Goal: Task Accomplishment & Management: Manage account settings

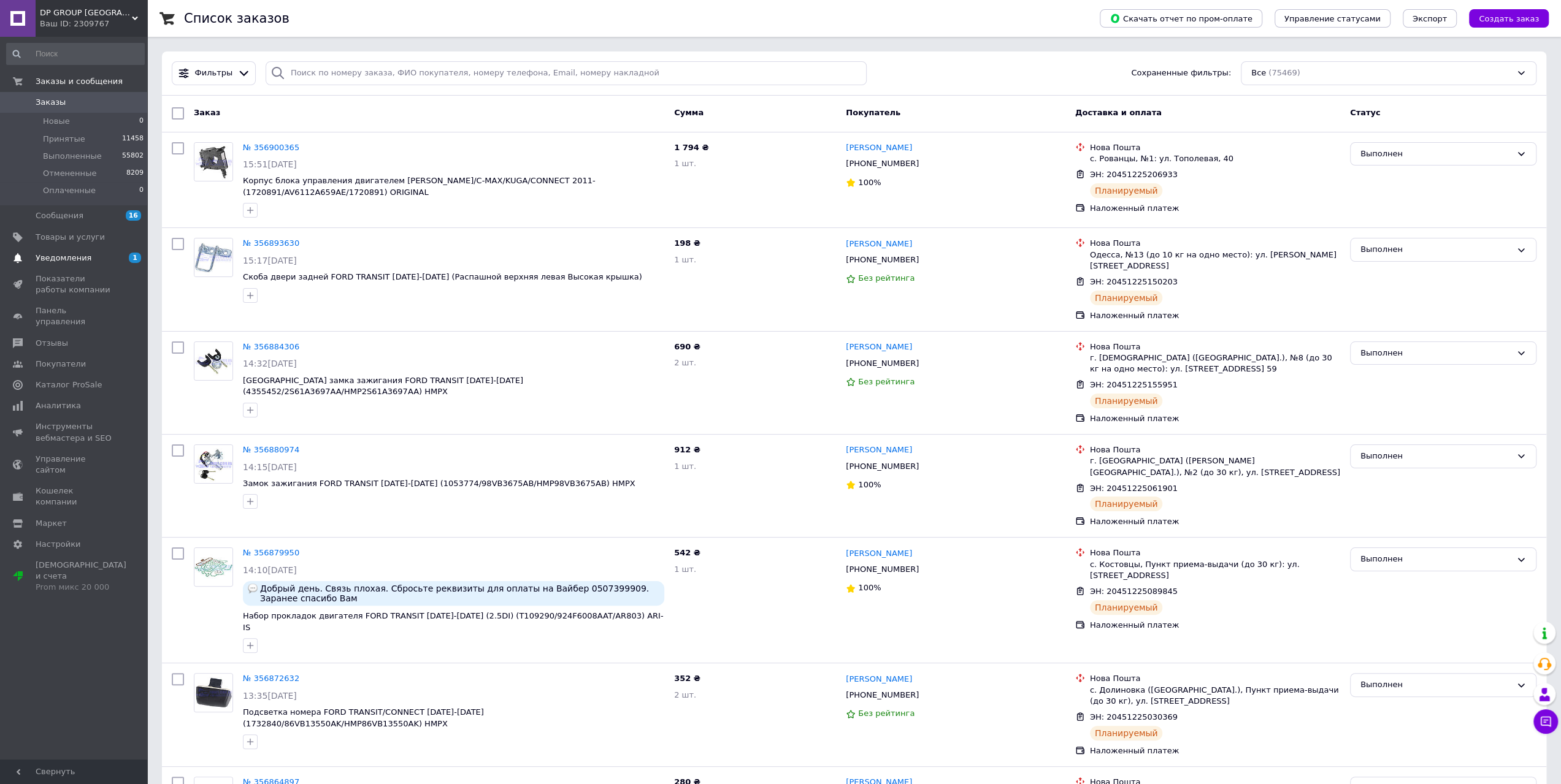
click at [94, 267] on link "Уведомления 1 0" at bounding box center [75, 257] width 151 height 21
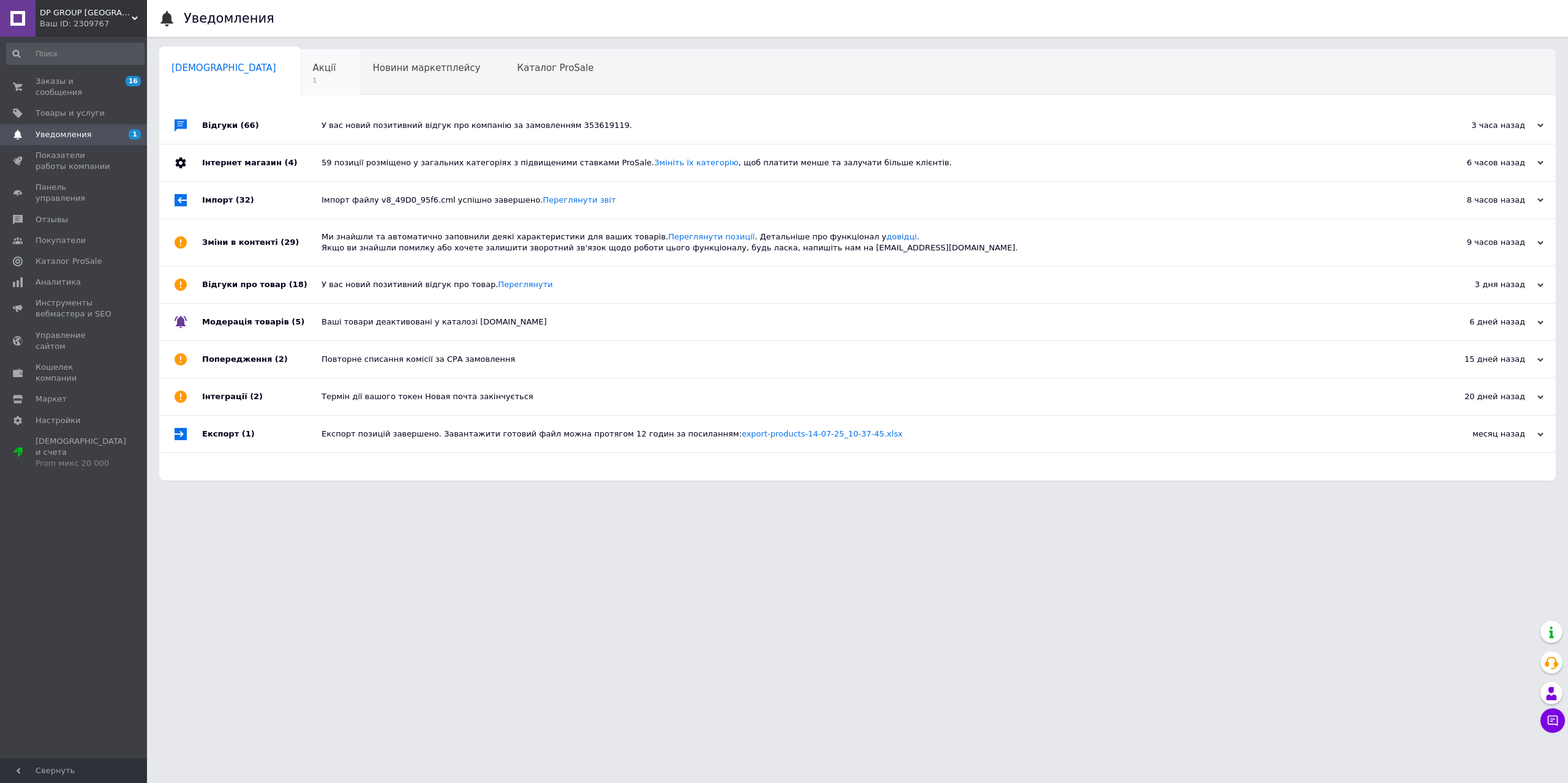
click at [313, 78] on span "1" at bounding box center [325, 81] width 23 height 9
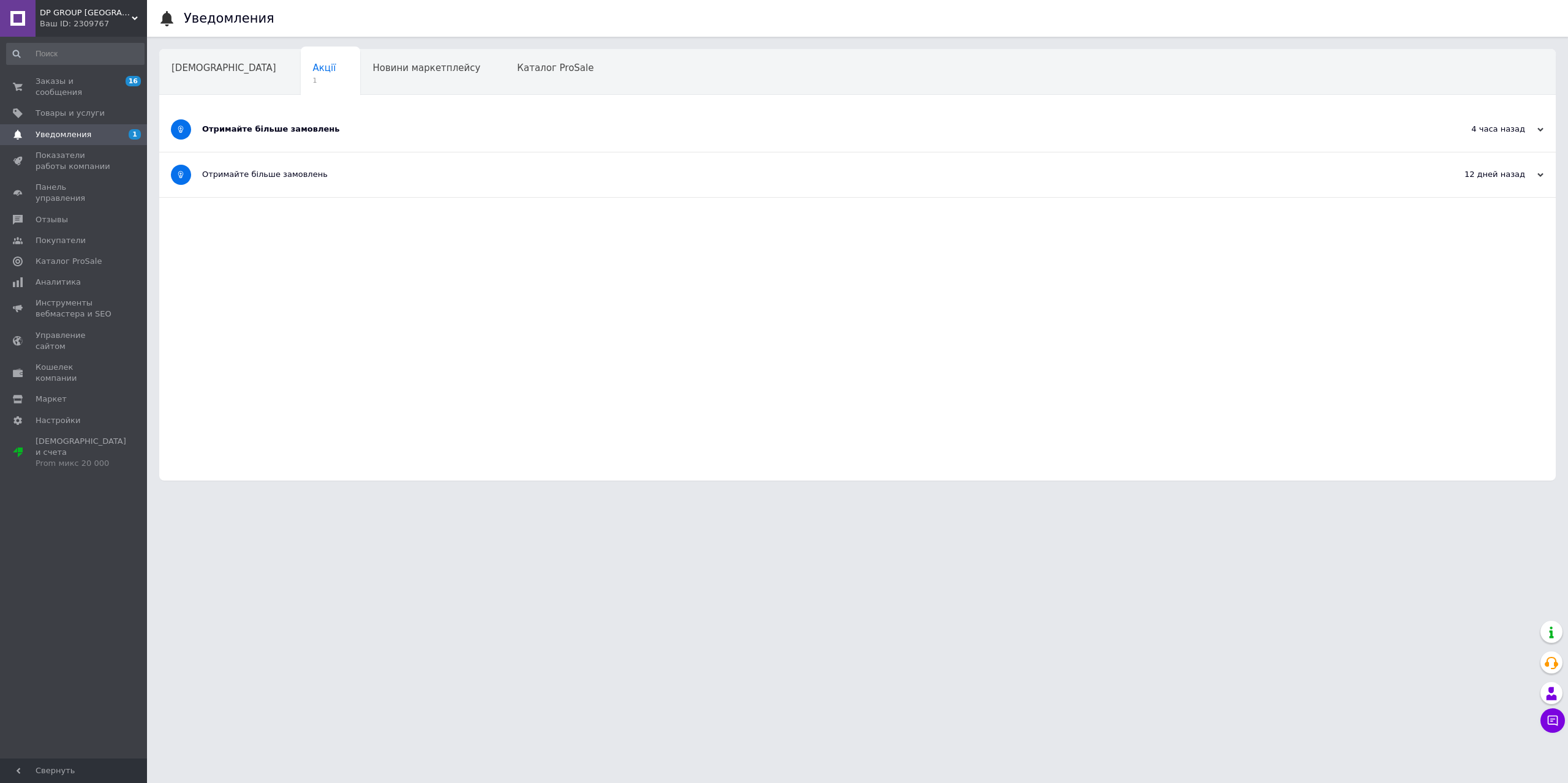
click at [283, 136] on div "Отримайте більше замовлень" at bounding box center [812, 130] width 1219 height 45
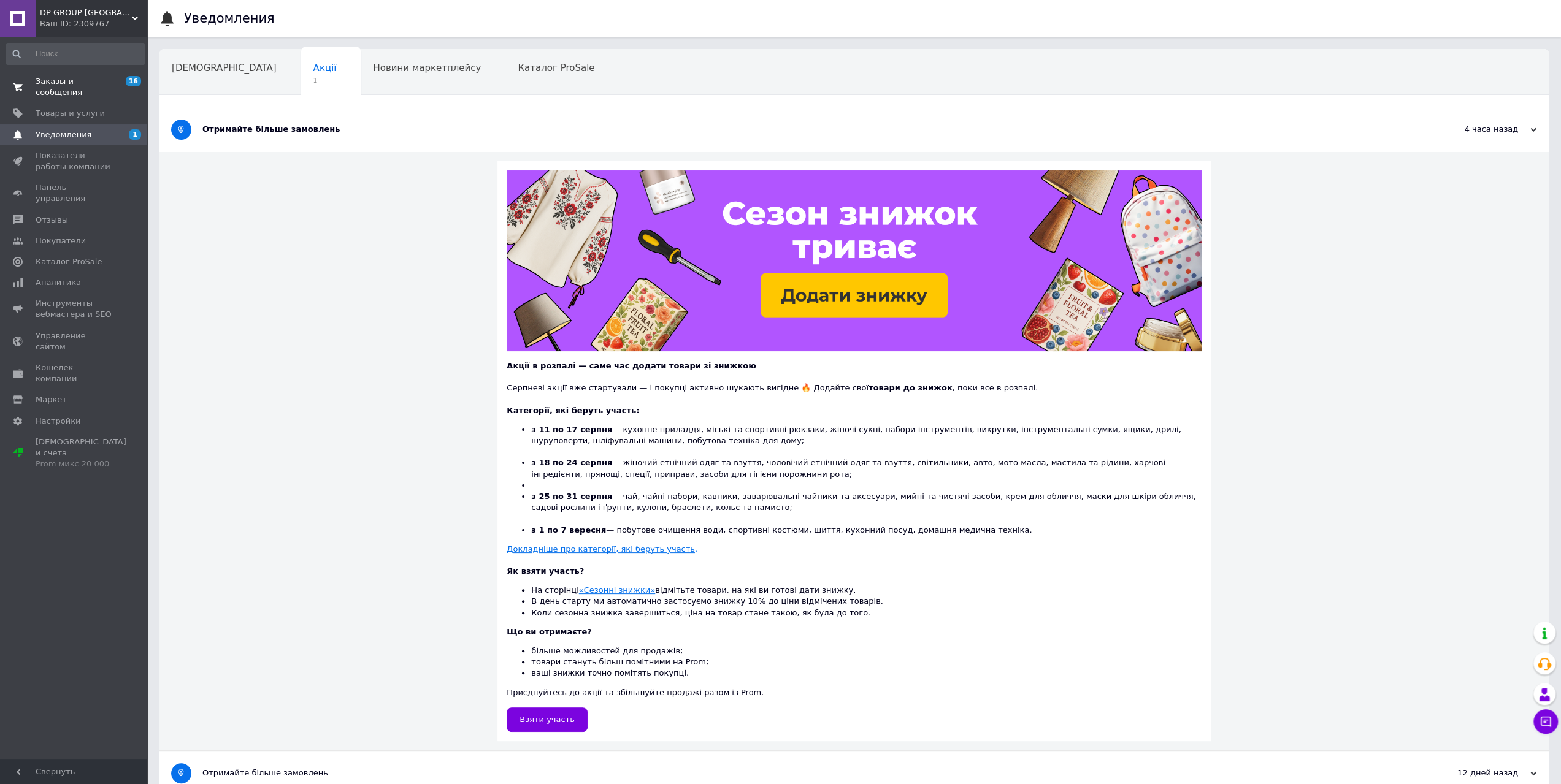
click at [72, 88] on link "Заказы и сообщения 16 0" at bounding box center [75, 87] width 151 height 32
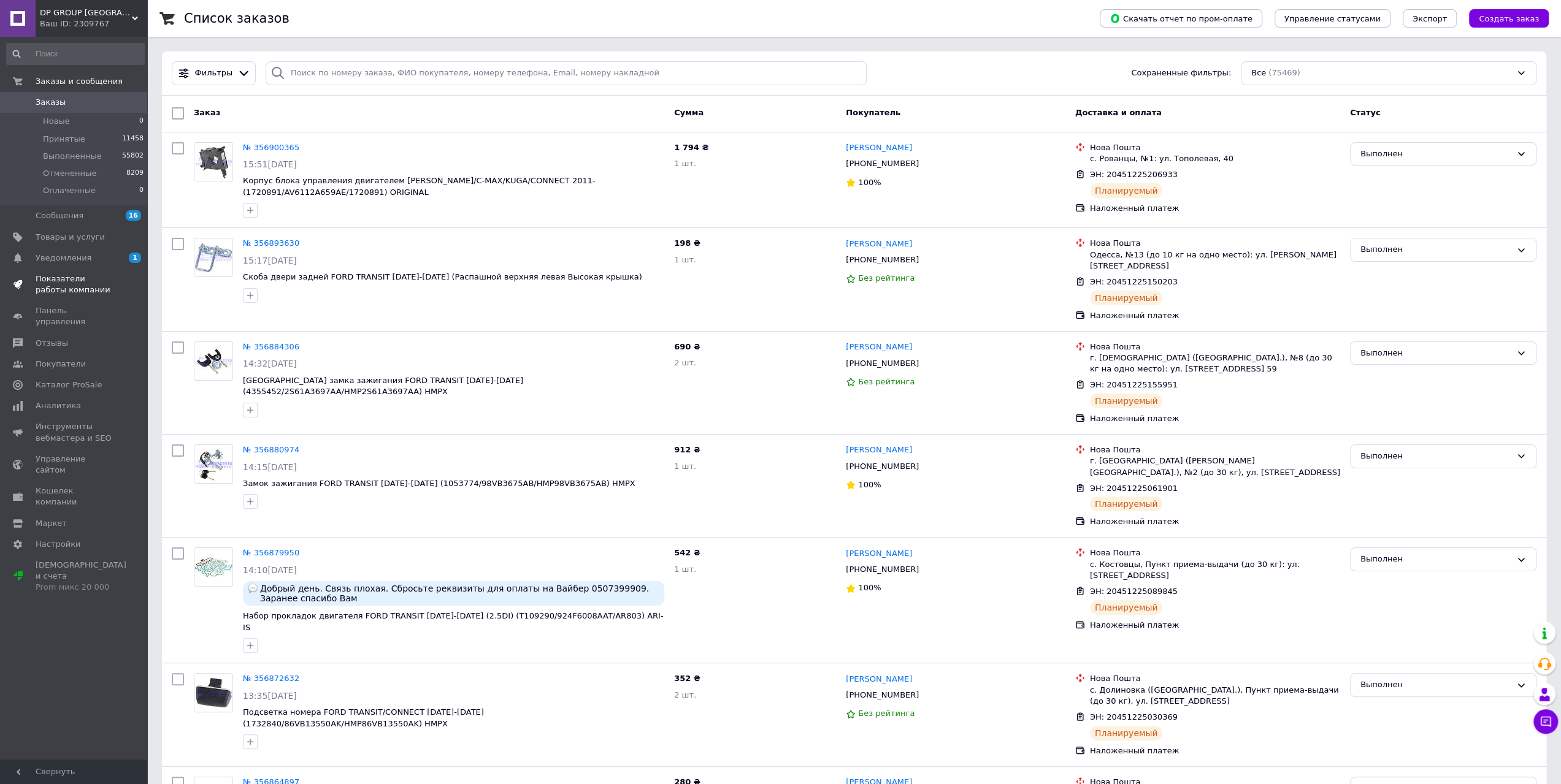
click at [85, 287] on span "Показатели работы компании" at bounding box center [74, 284] width 78 height 22
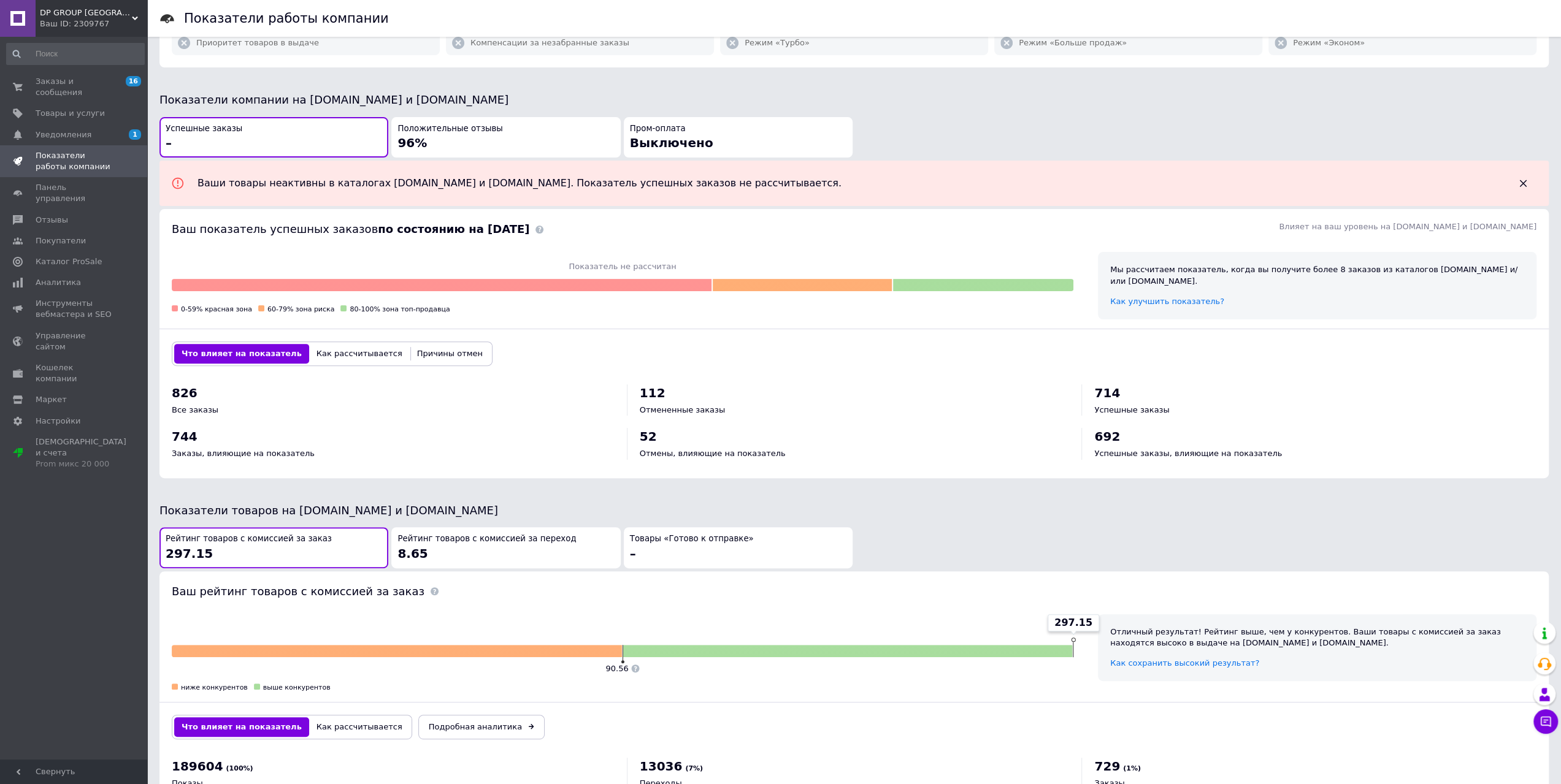
scroll to position [321, 0]
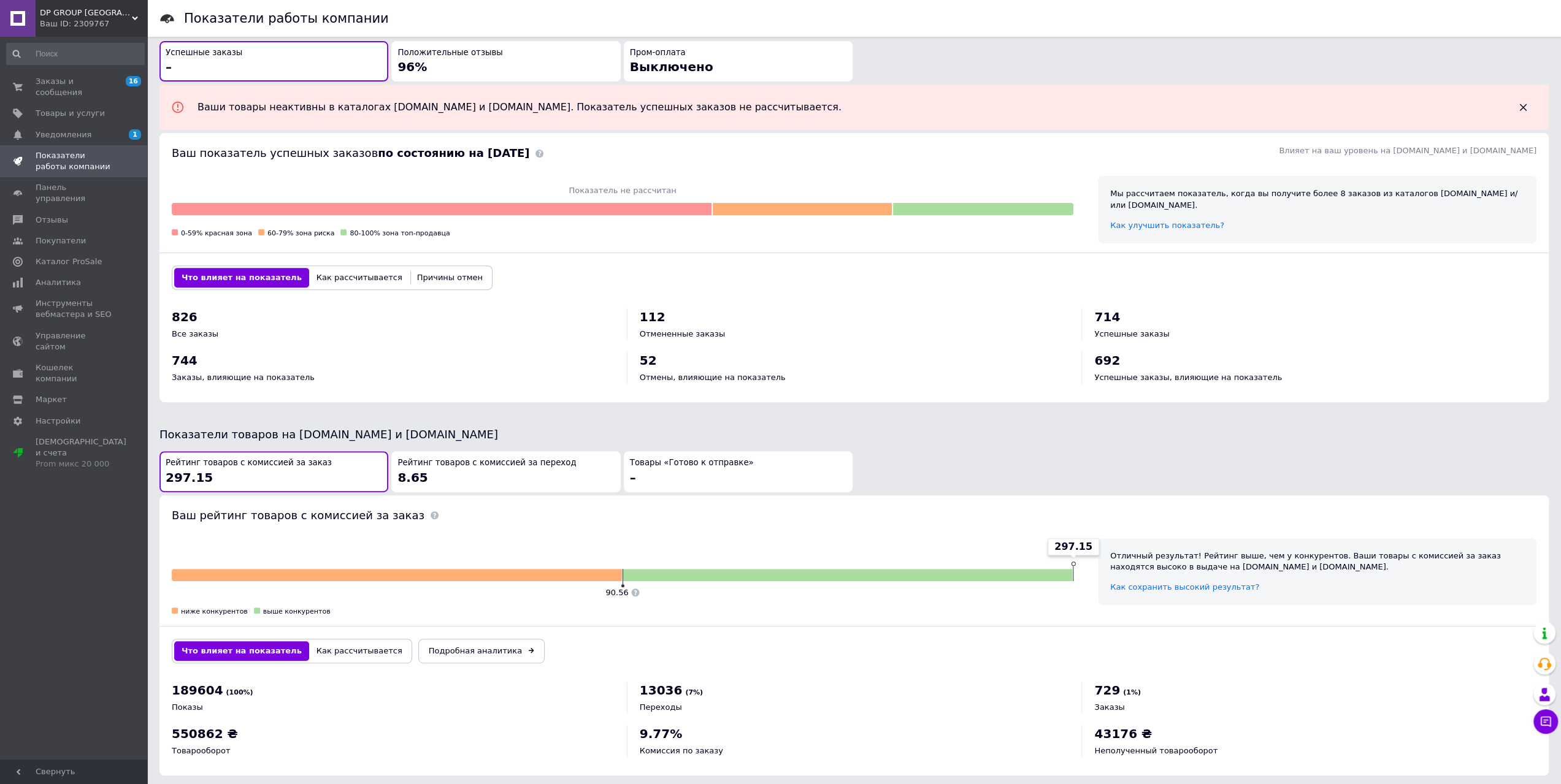
click at [534, 457] on span "Рейтинг товаров с комиссией за переход" at bounding box center [487, 463] width 178 height 12
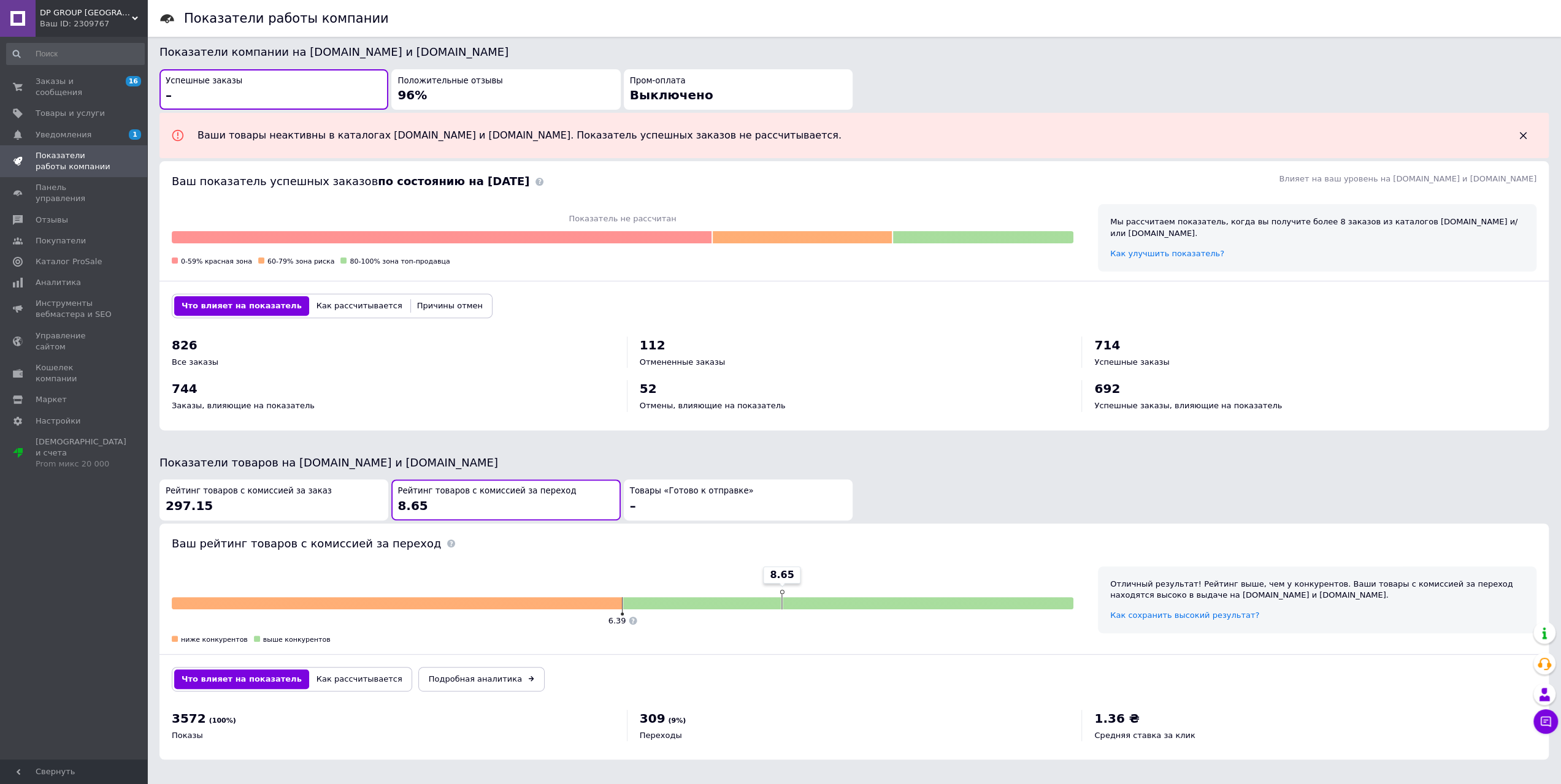
scroll to position [277, 0]
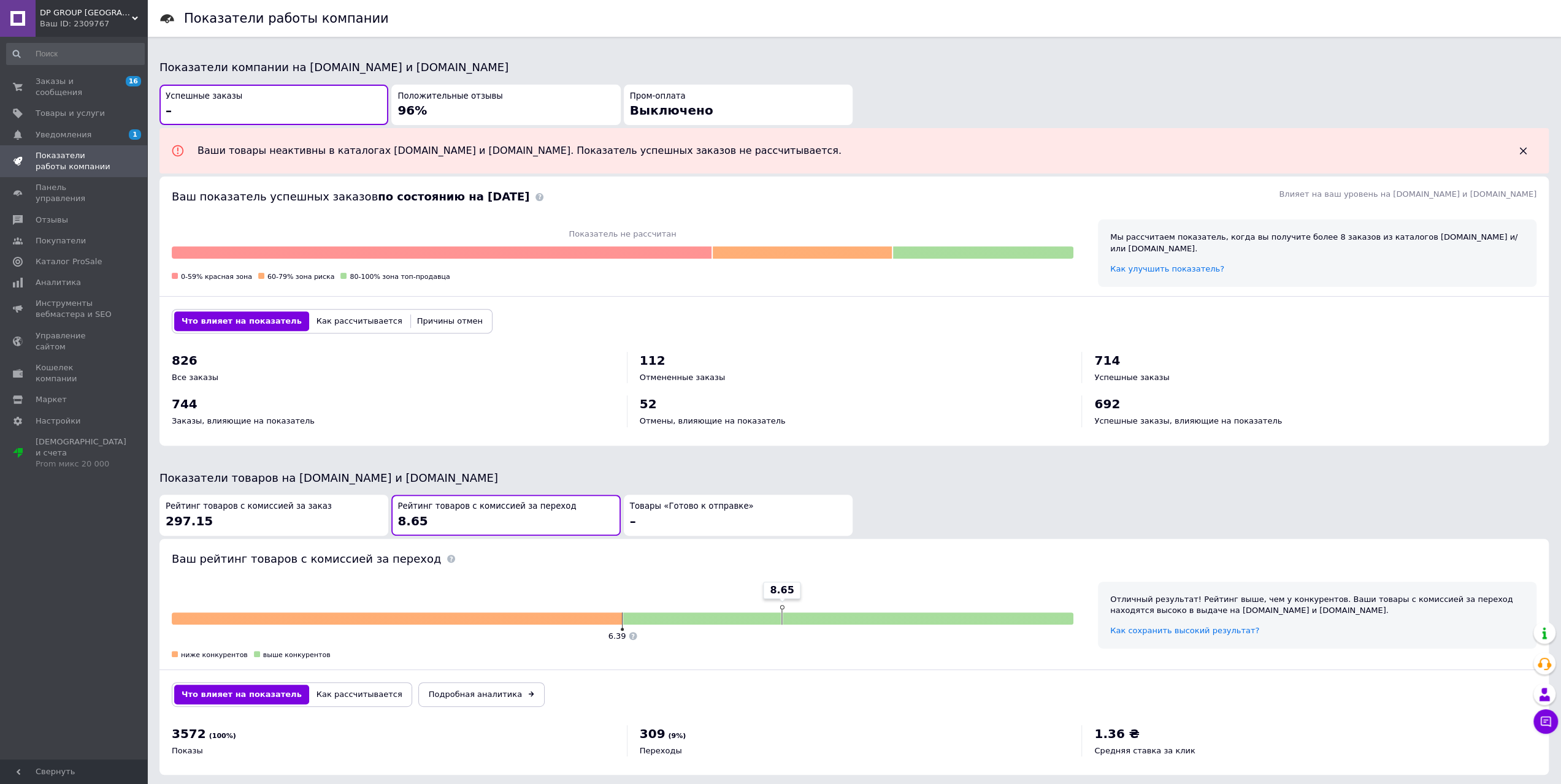
click at [361, 501] on div "Рейтинг товаров с комиссией за заказ 297.15" at bounding box center [274, 515] width 217 height 28
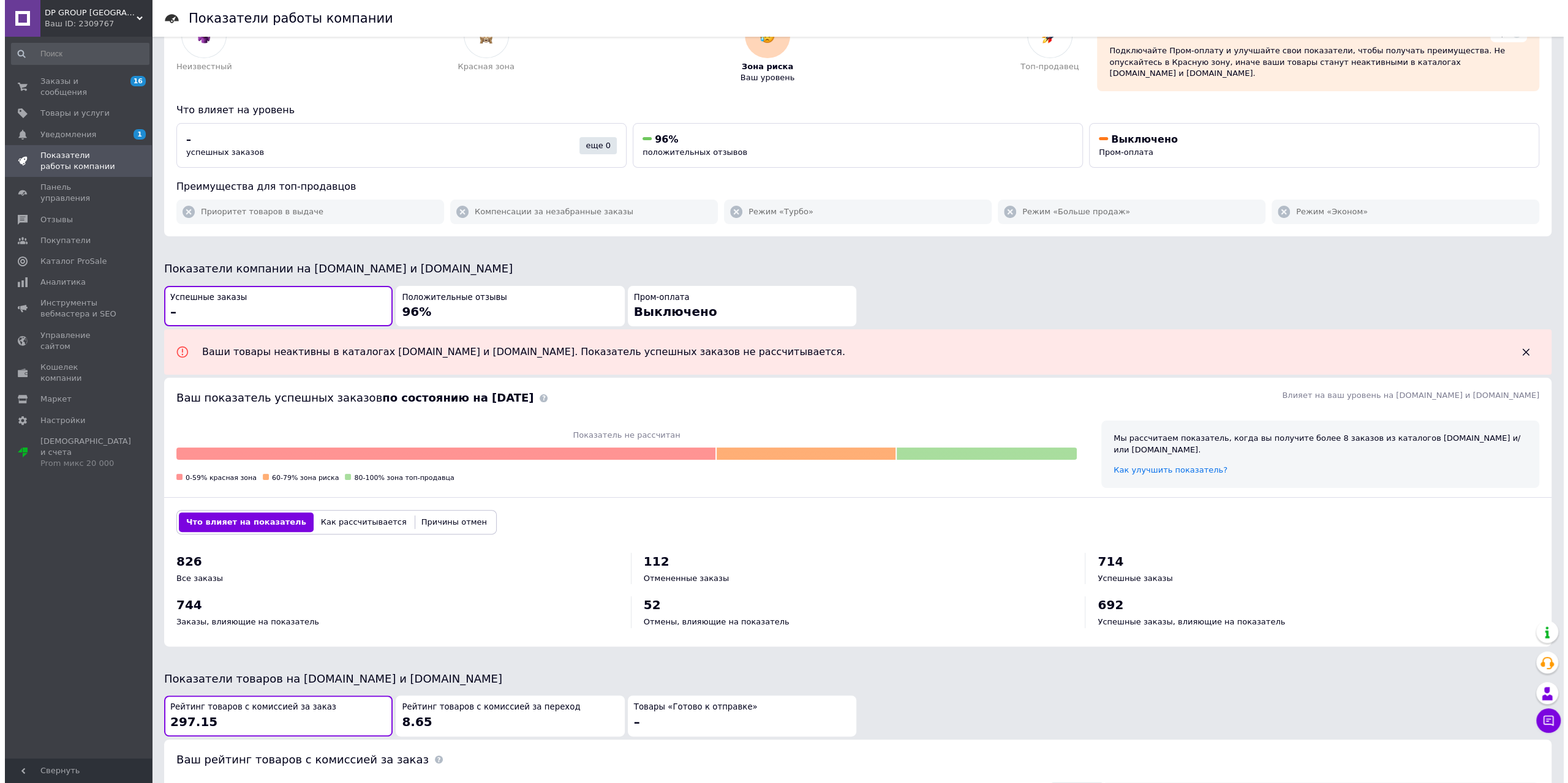
scroll to position [0, 0]
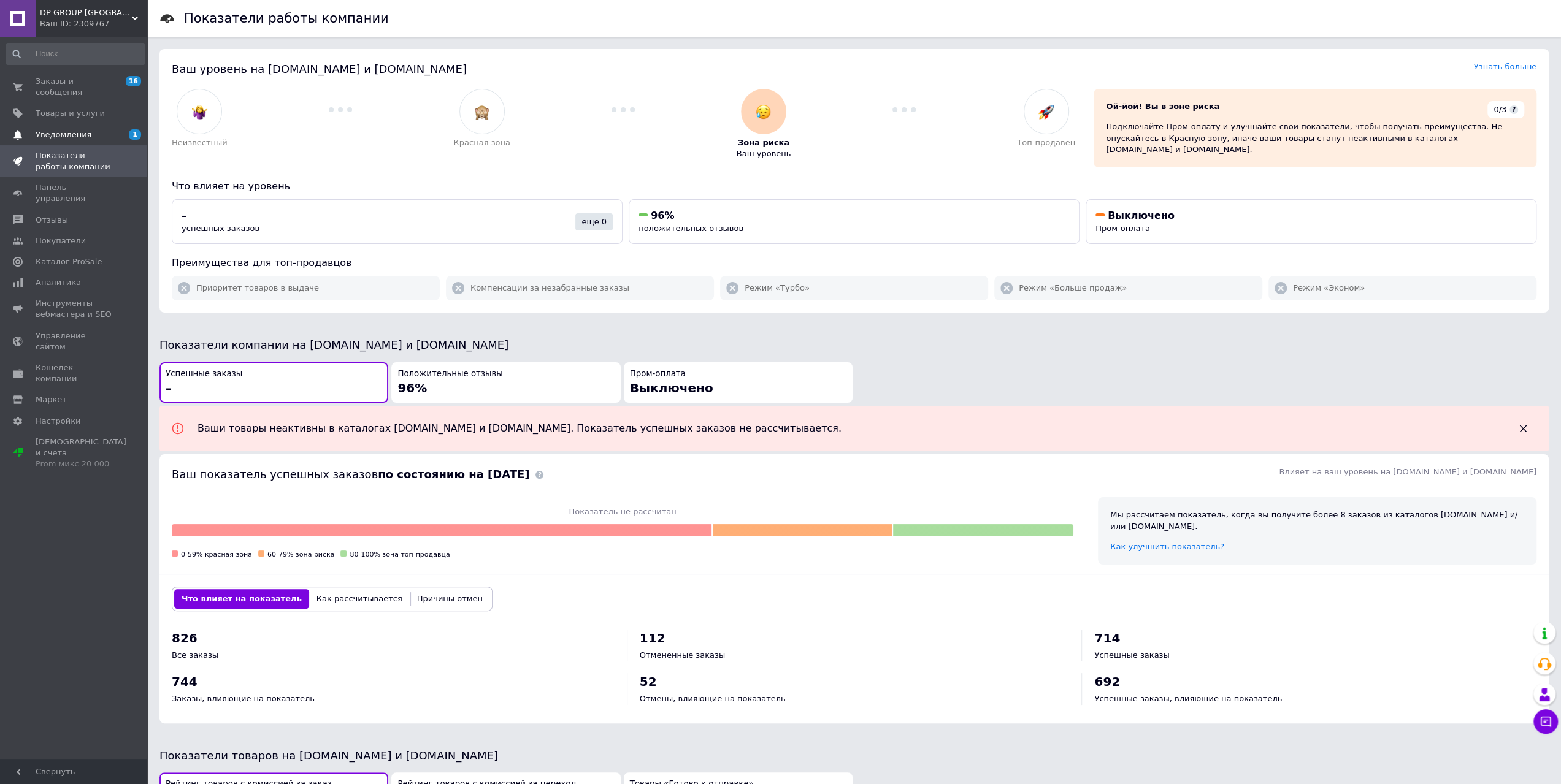
click at [98, 129] on link "Уведомления 1" at bounding box center [75, 135] width 151 height 21
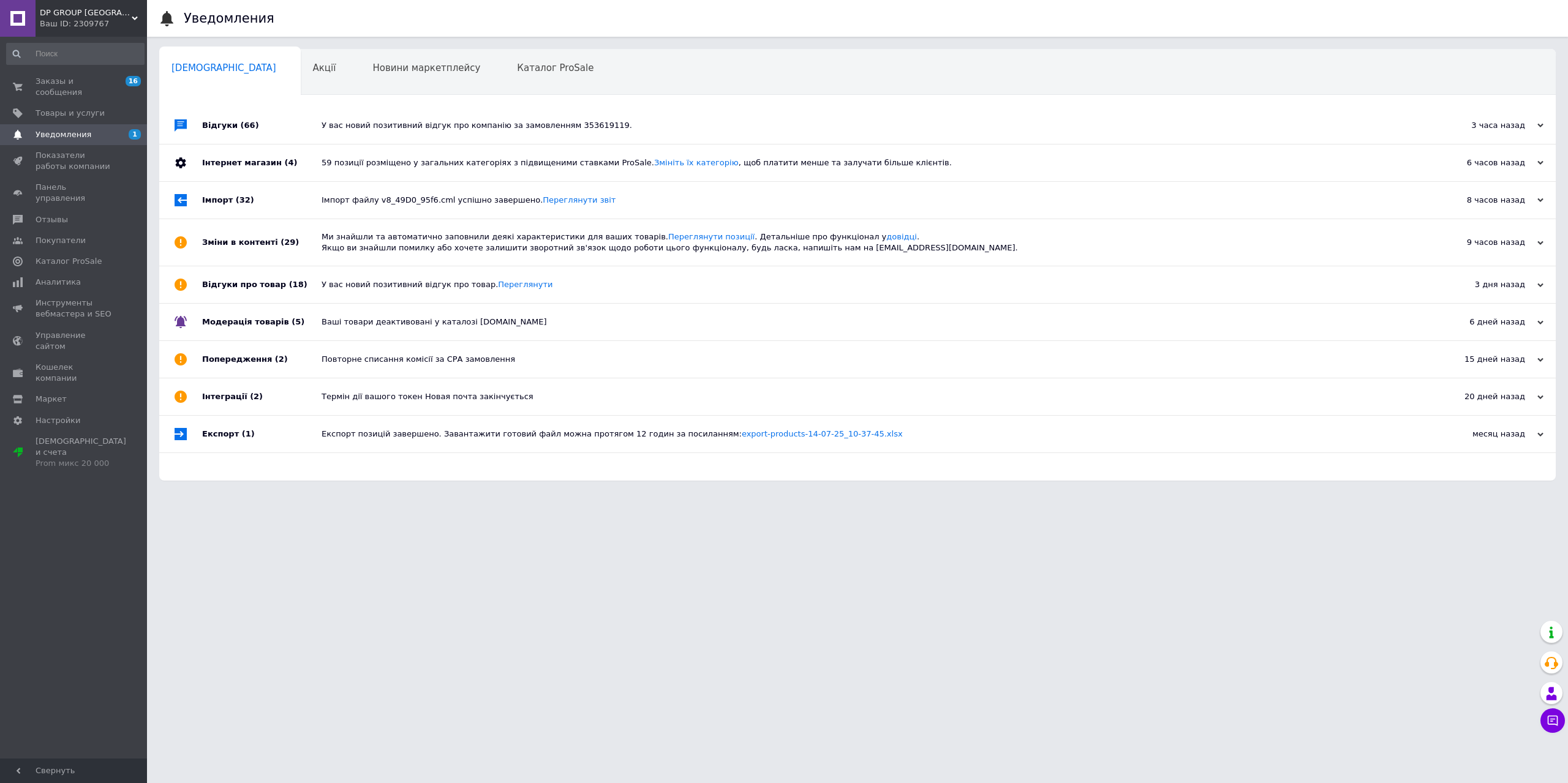
click at [365, 130] on div "У вас новий позитивний відгук про компанію за замовленням 353619119." at bounding box center [872, 125] width 1100 height 11
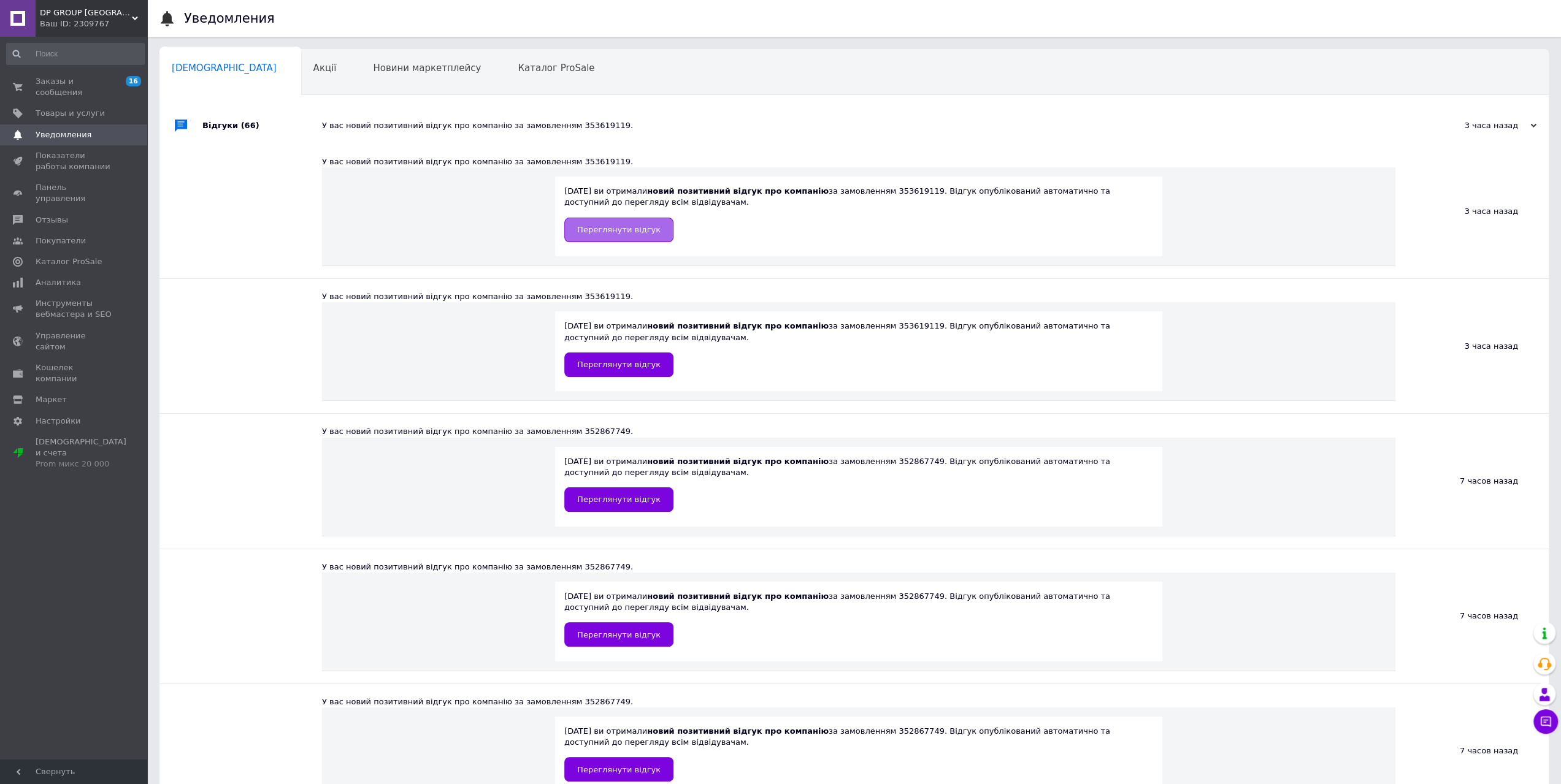
click at [620, 240] on link "Переглянути відгук" at bounding box center [619, 230] width 109 height 25
click at [83, 83] on span "Заказы и сообщения" at bounding box center [74, 87] width 78 height 22
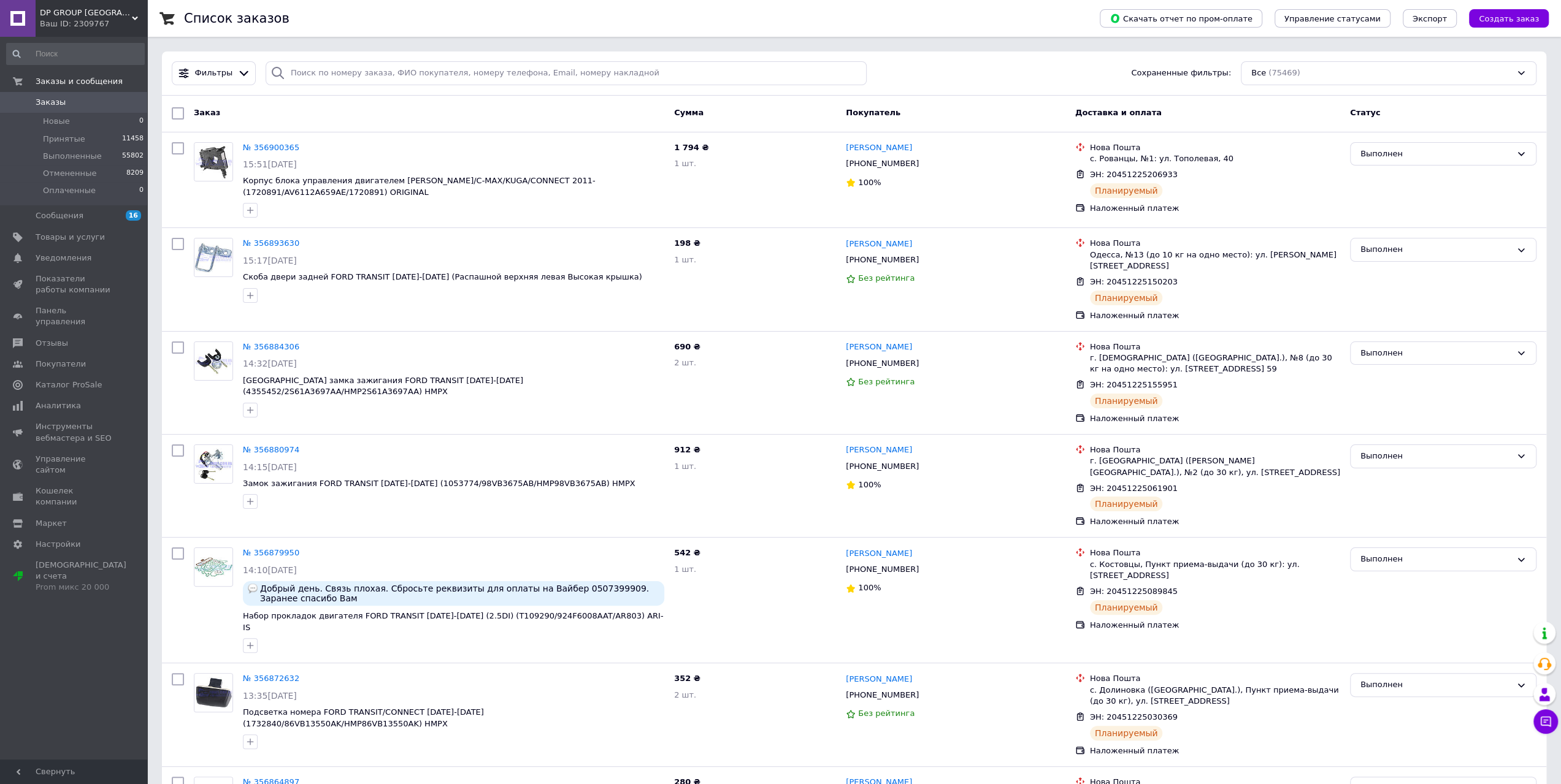
click at [112, 104] on span "Заказы" at bounding box center [74, 102] width 78 height 11
click at [404, 71] on input "search" at bounding box center [566, 73] width 601 height 24
paste input "356381016"
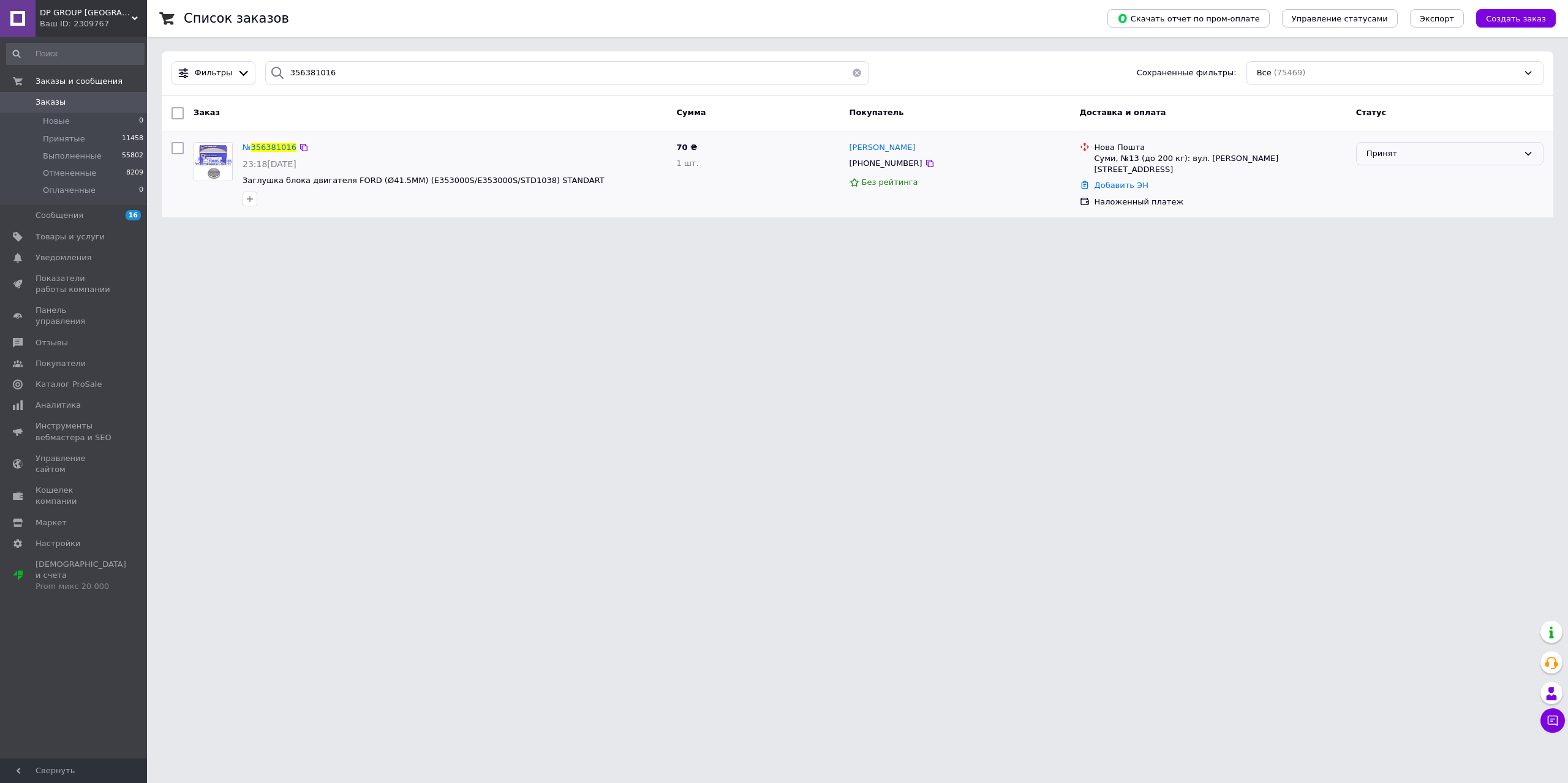
click at [1401, 147] on div "Принят" at bounding box center [1443, 154] width 152 height 13
click at [1408, 195] on li "Отменен" at bounding box center [1450, 202] width 187 height 23
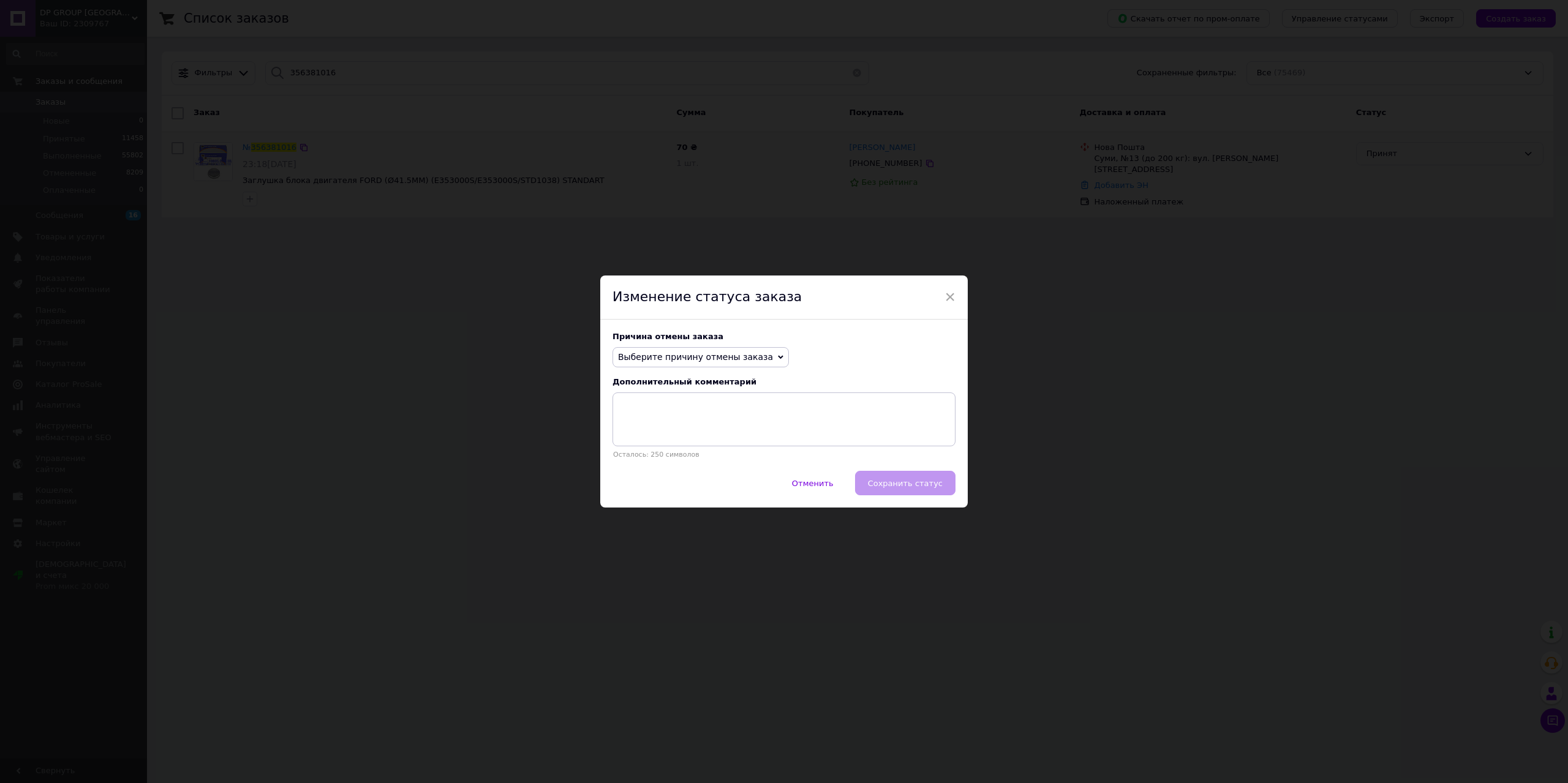
click at [756, 351] on span "Выберите причину отмены заказа" at bounding box center [701, 357] width 177 height 21
click at [686, 416] on li "Оплата не поступила" at bounding box center [701, 415] width 175 height 17
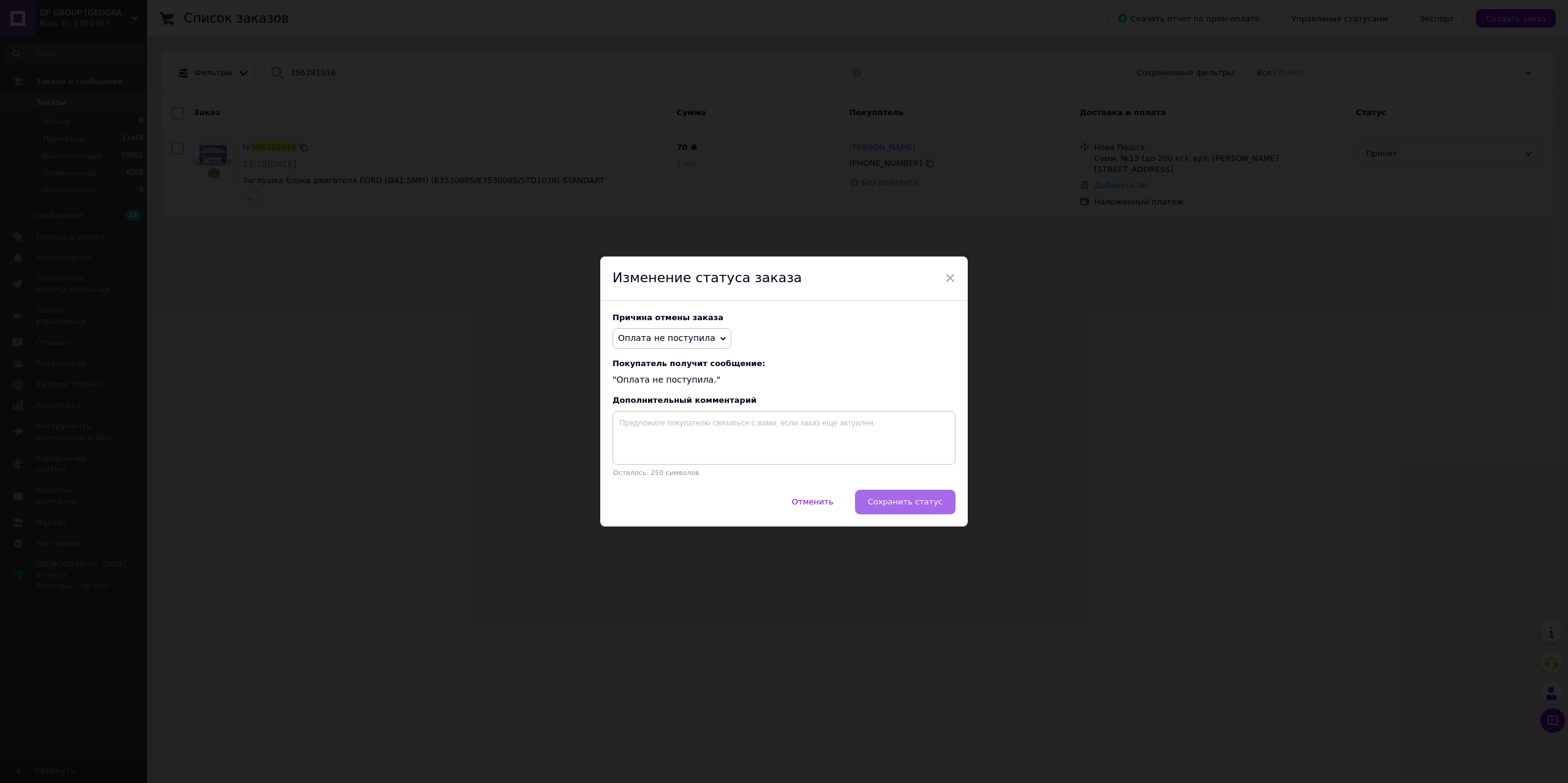
click at [911, 494] on button "Сохранить статус" at bounding box center [905, 502] width 101 height 25
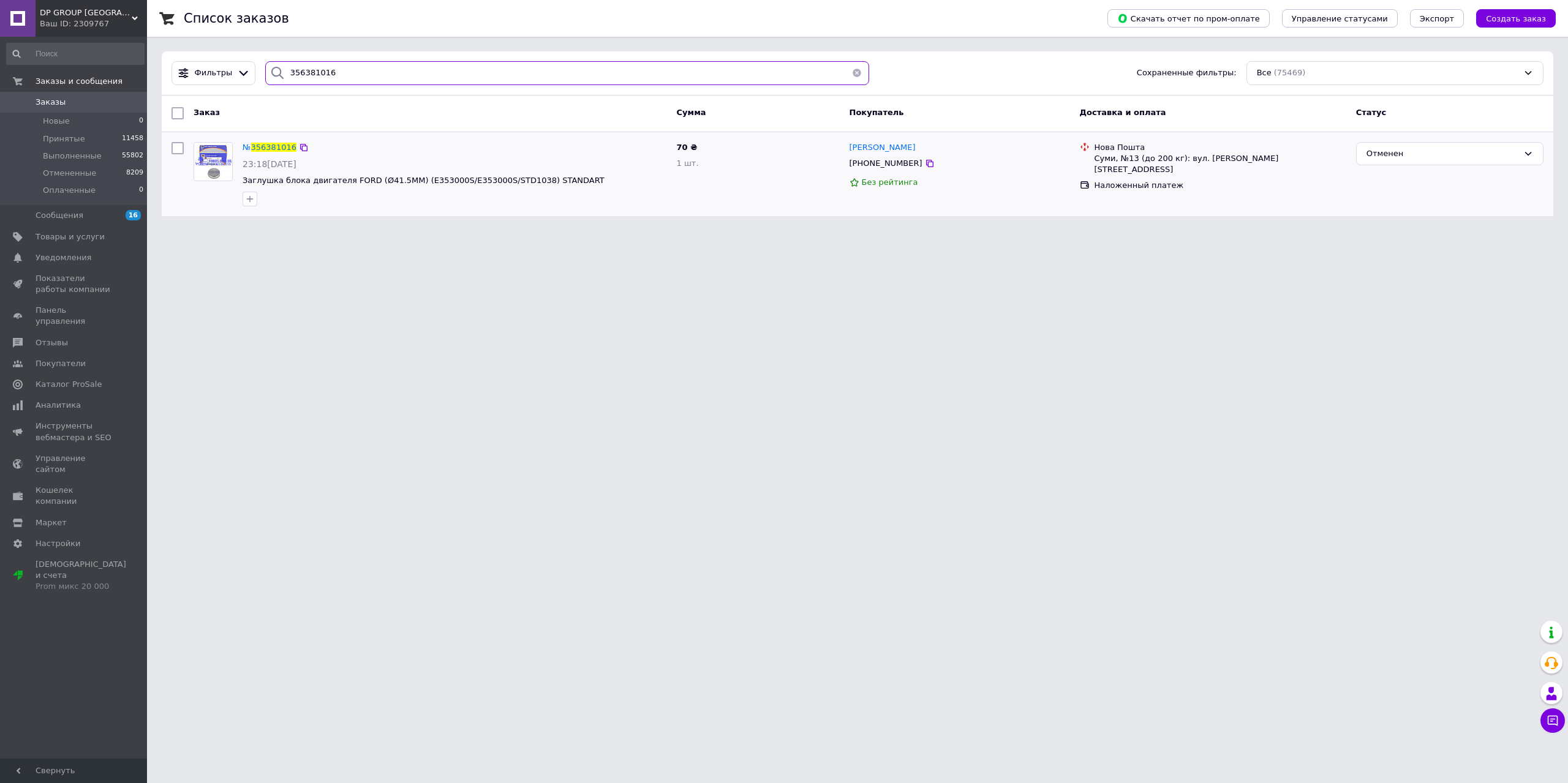
drag, startPoint x: 338, startPoint y: 72, endPoint x: 253, endPoint y: 71, distance: 85.0
click at [260, 68] on div "356381016" at bounding box center [567, 73] width 614 height 24
paste input "418319"
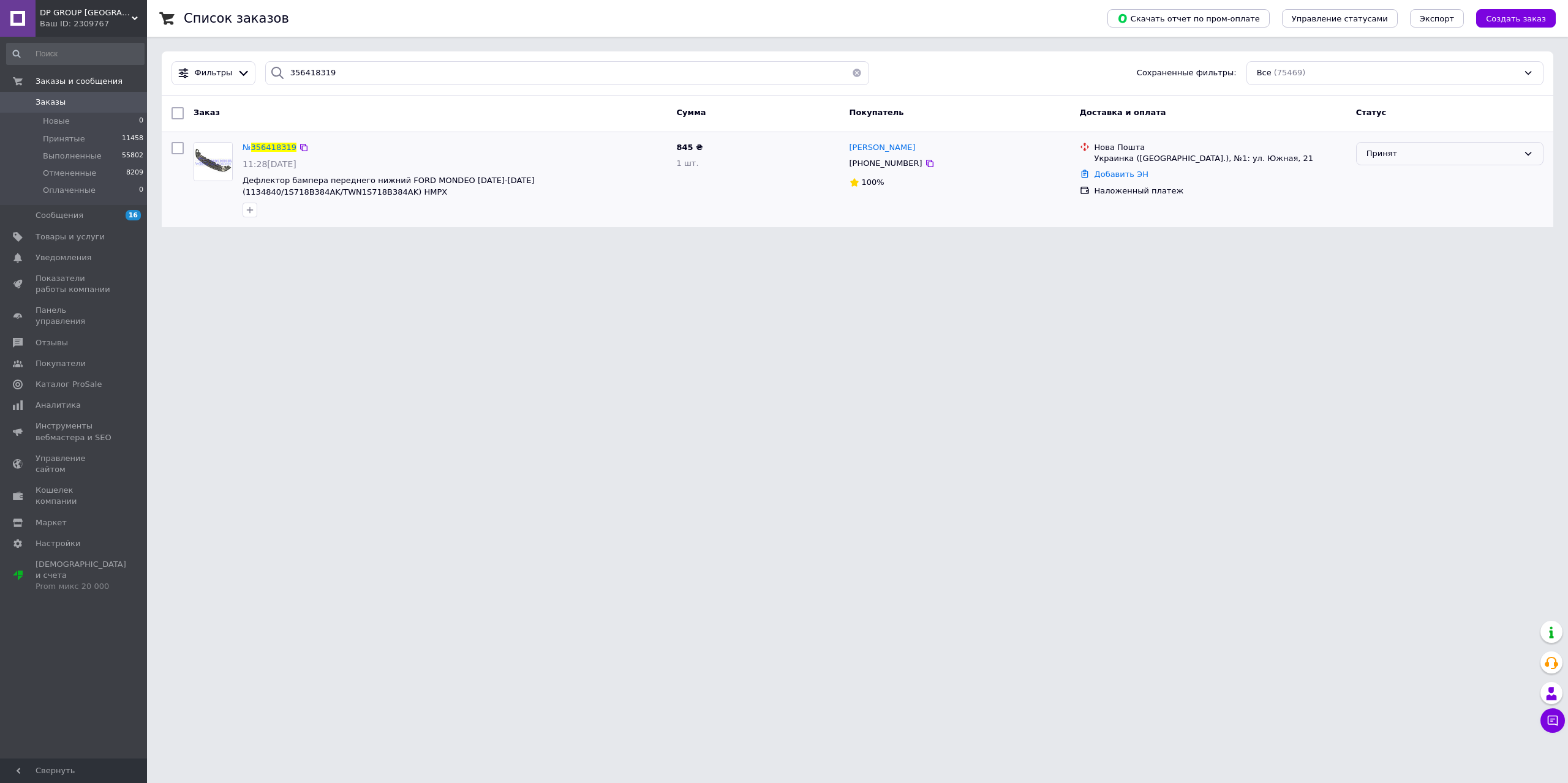
click at [1399, 150] on div "Принят" at bounding box center [1443, 154] width 152 height 13
click at [1404, 198] on li "Отменен" at bounding box center [1450, 202] width 187 height 23
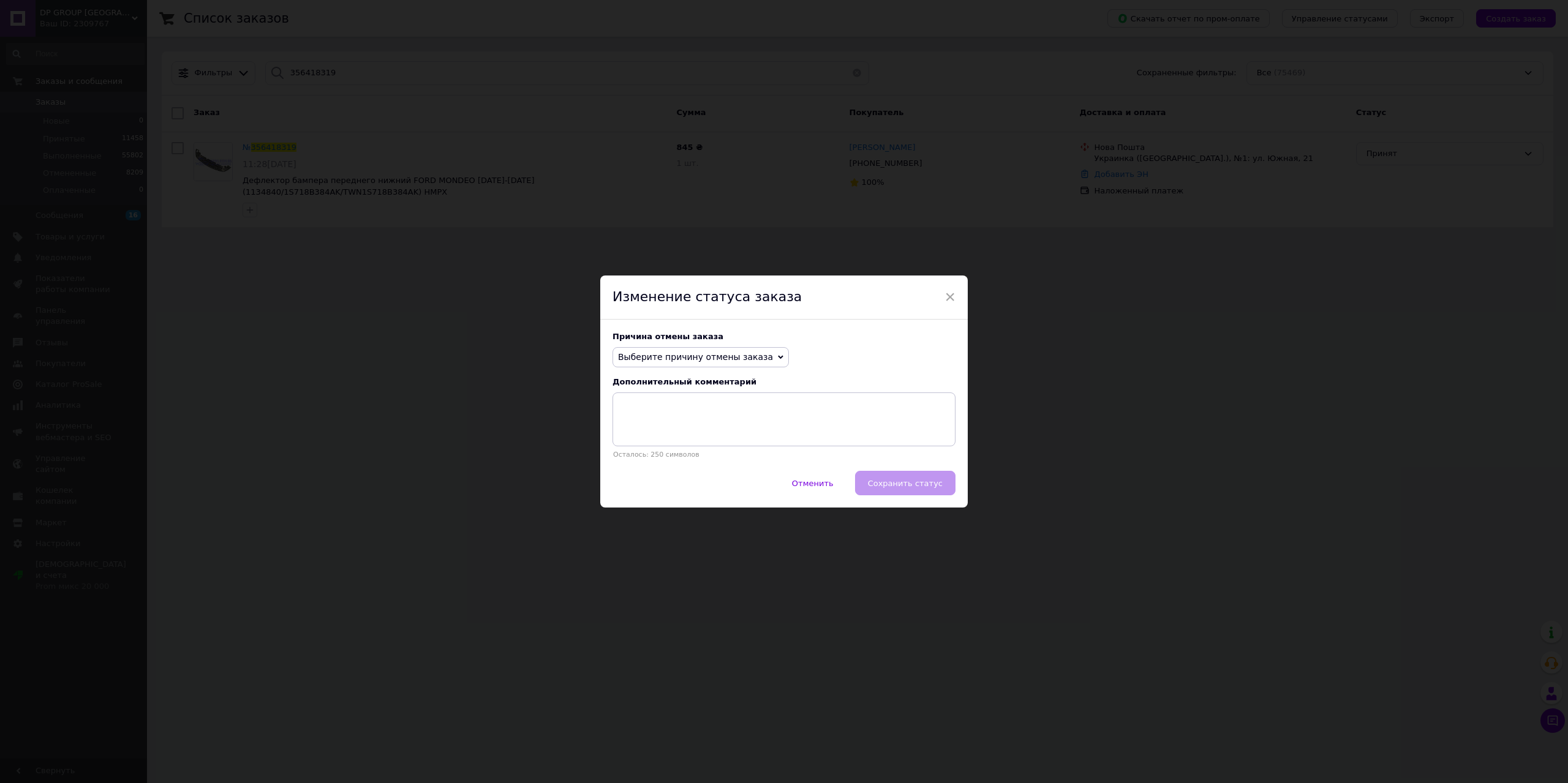
click at [708, 358] on span "Выберите причину отмены заказа" at bounding box center [696, 357] width 155 height 10
click at [675, 413] on li "Оплата не поступила" at bounding box center [701, 415] width 175 height 17
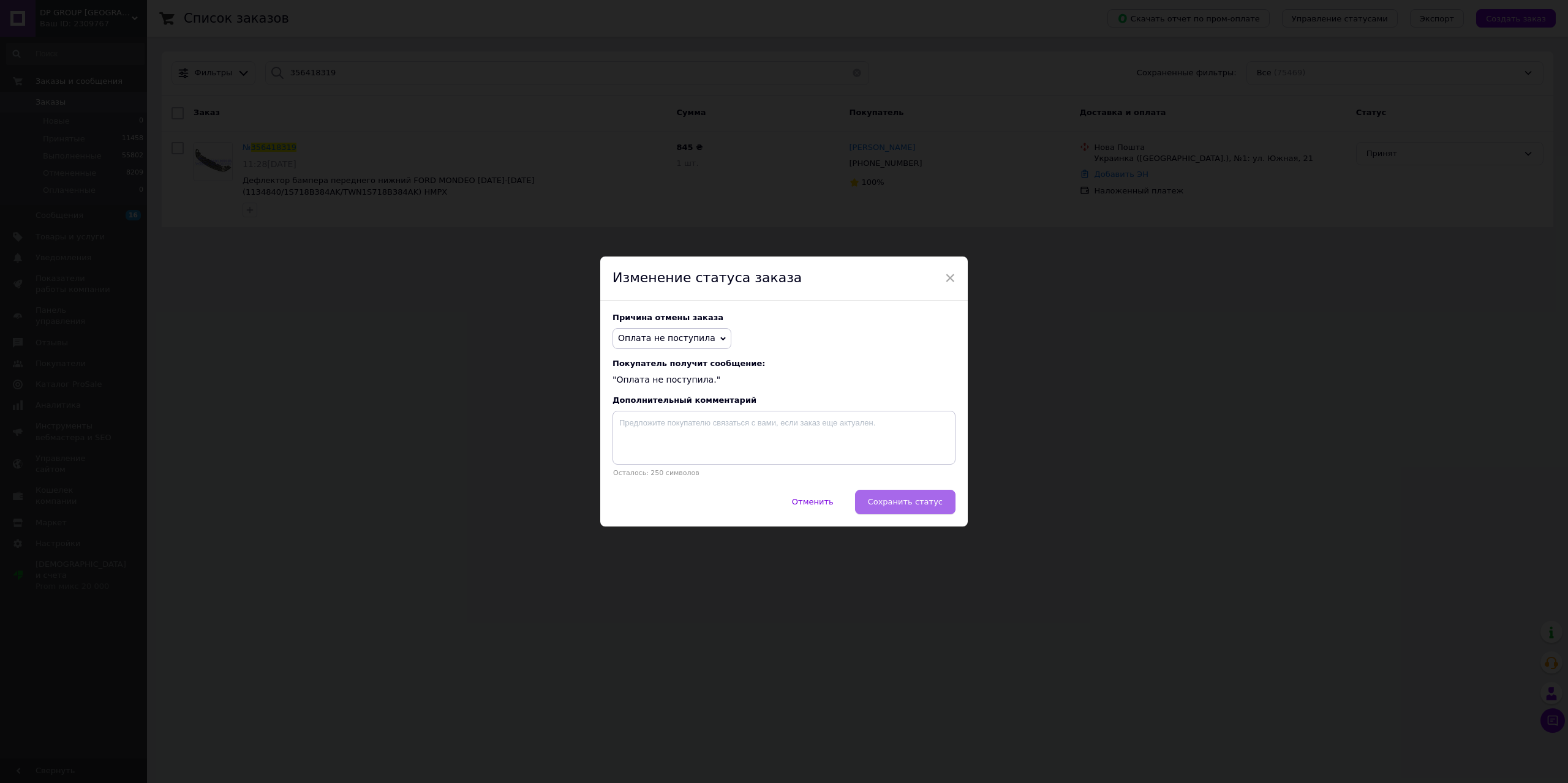
click at [921, 510] on button "Сохранить статус" at bounding box center [905, 502] width 101 height 25
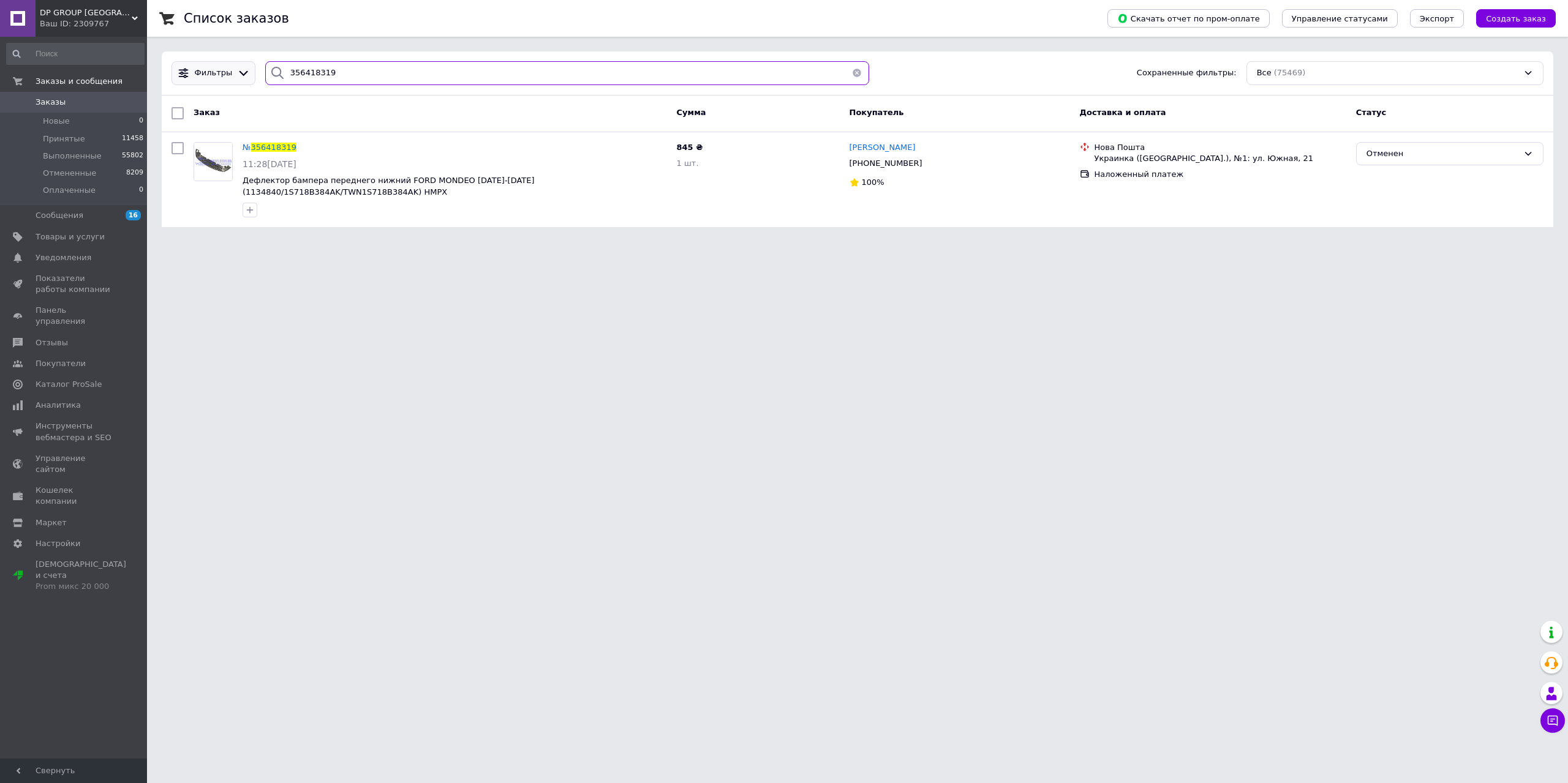
drag, startPoint x: 352, startPoint y: 66, endPoint x: 207, endPoint y: 81, distance: 145.8
click at [209, 81] on div "Фильтры 356418319 Сохраненные фильтры: Все (75469)" at bounding box center [858, 73] width 1382 height 24
paste input "71277"
type input "356471277"
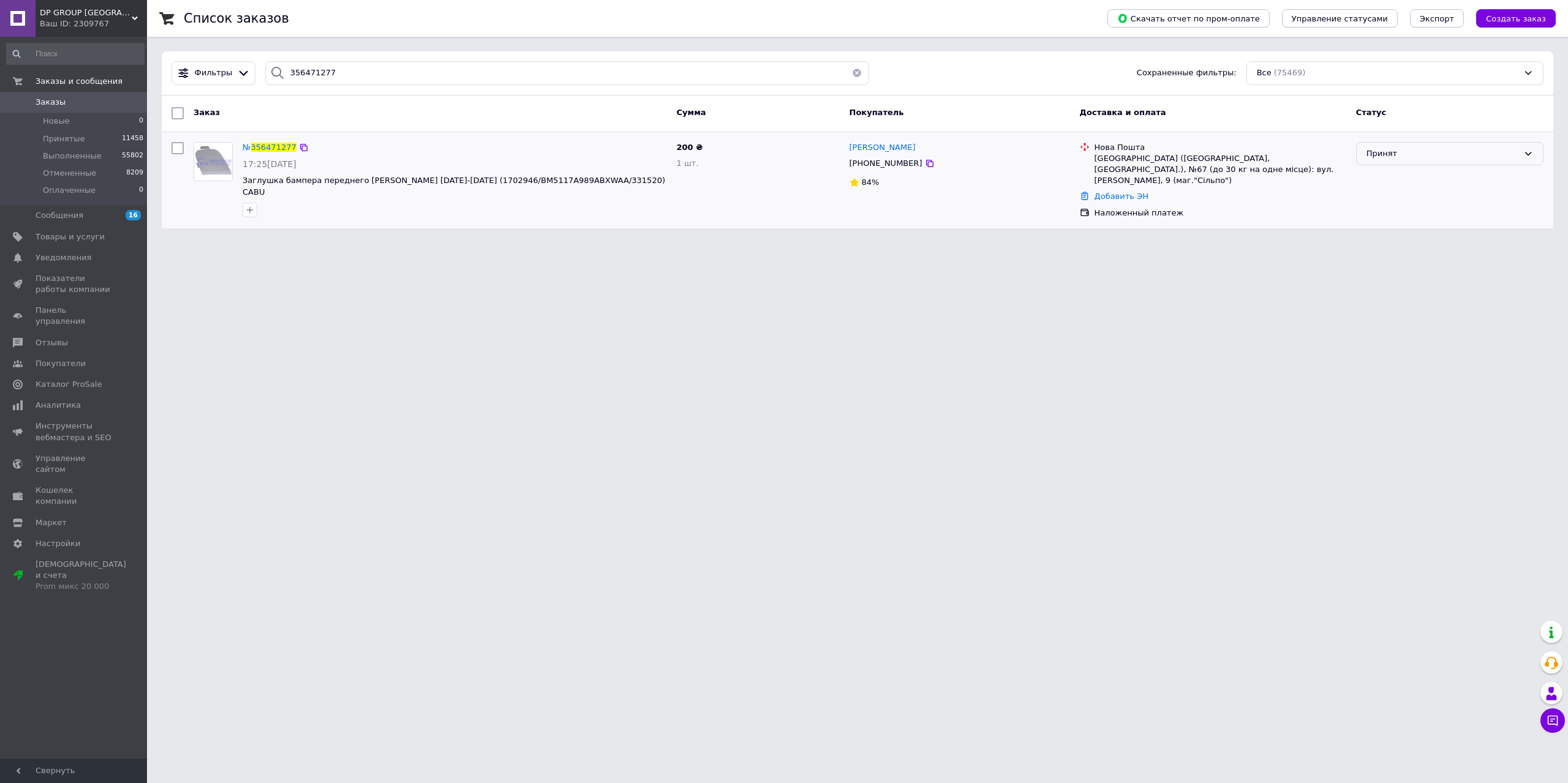
click at [1425, 151] on div "Принят" at bounding box center [1443, 154] width 152 height 13
click at [1424, 204] on li "Отменен" at bounding box center [1450, 202] width 187 height 23
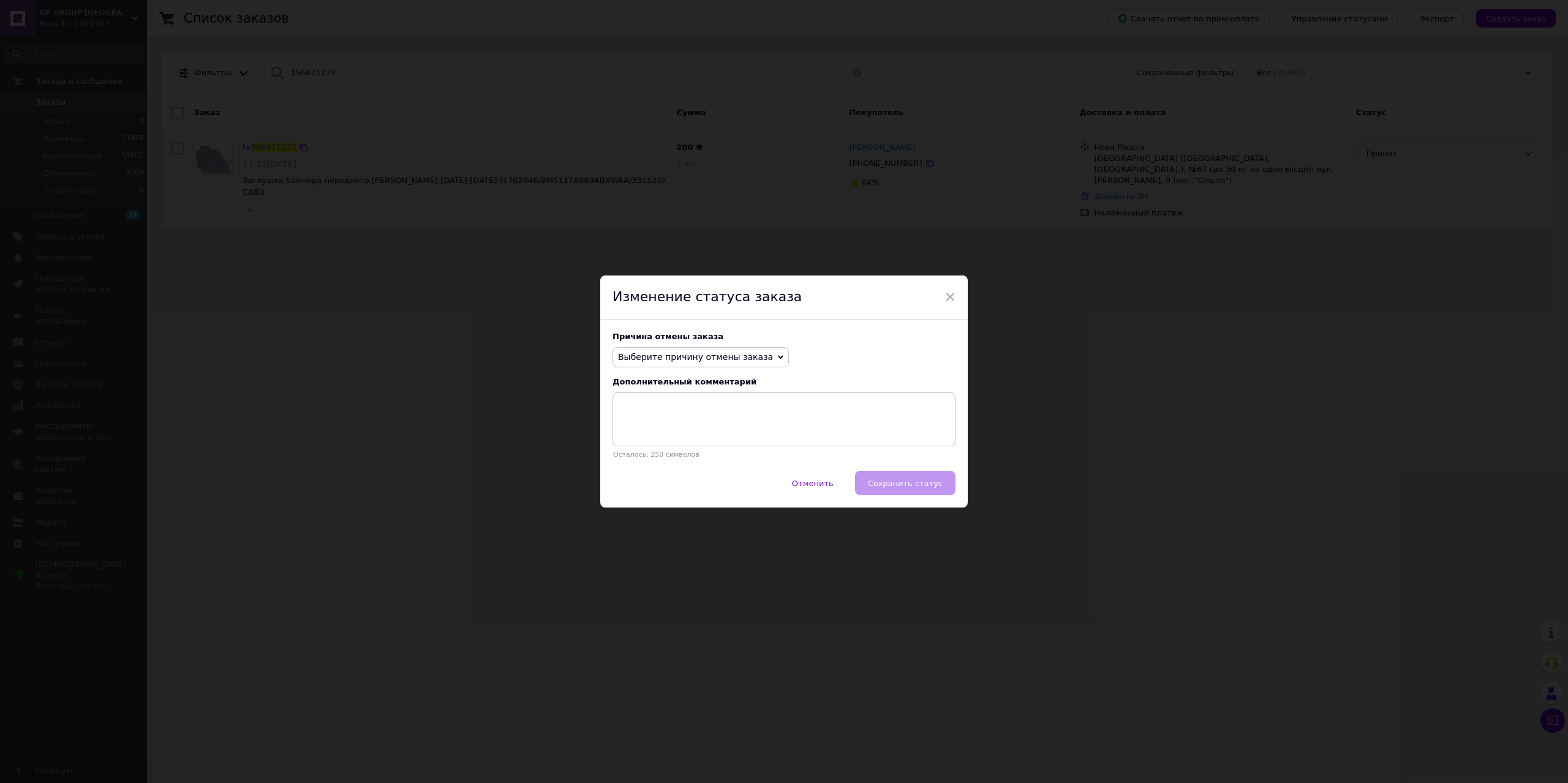
click at [729, 362] on span "Выберите причину отмены заказа" at bounding box center [696, 357] width 155 height 10
click at [662, 418] on li "Оплата не поступила" at bounding box center [701, 415] width 175 height 17
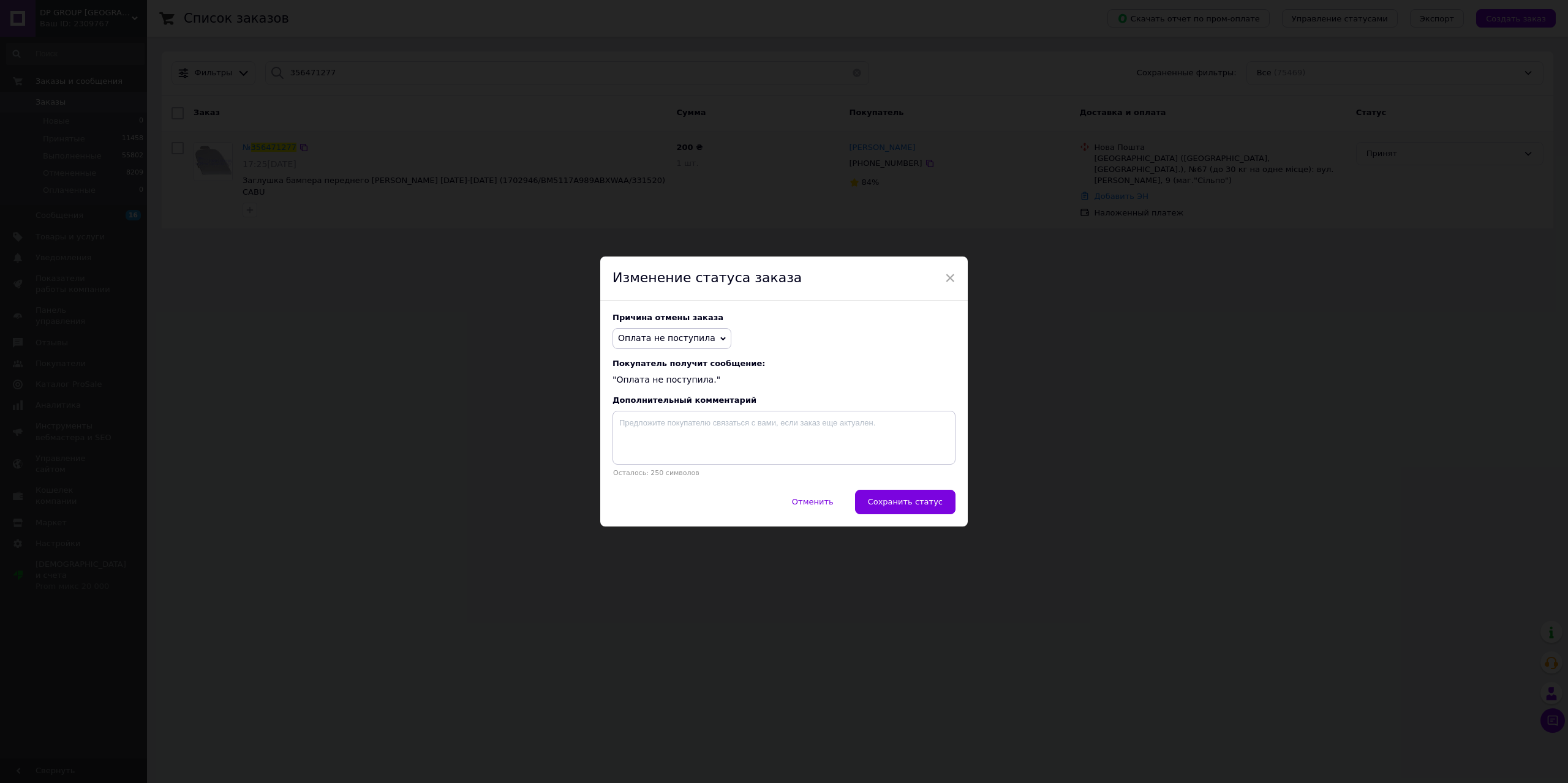
click at [879, 491] on button "Сохранить статус" at bounding box center [905, 502] width 101 height 25
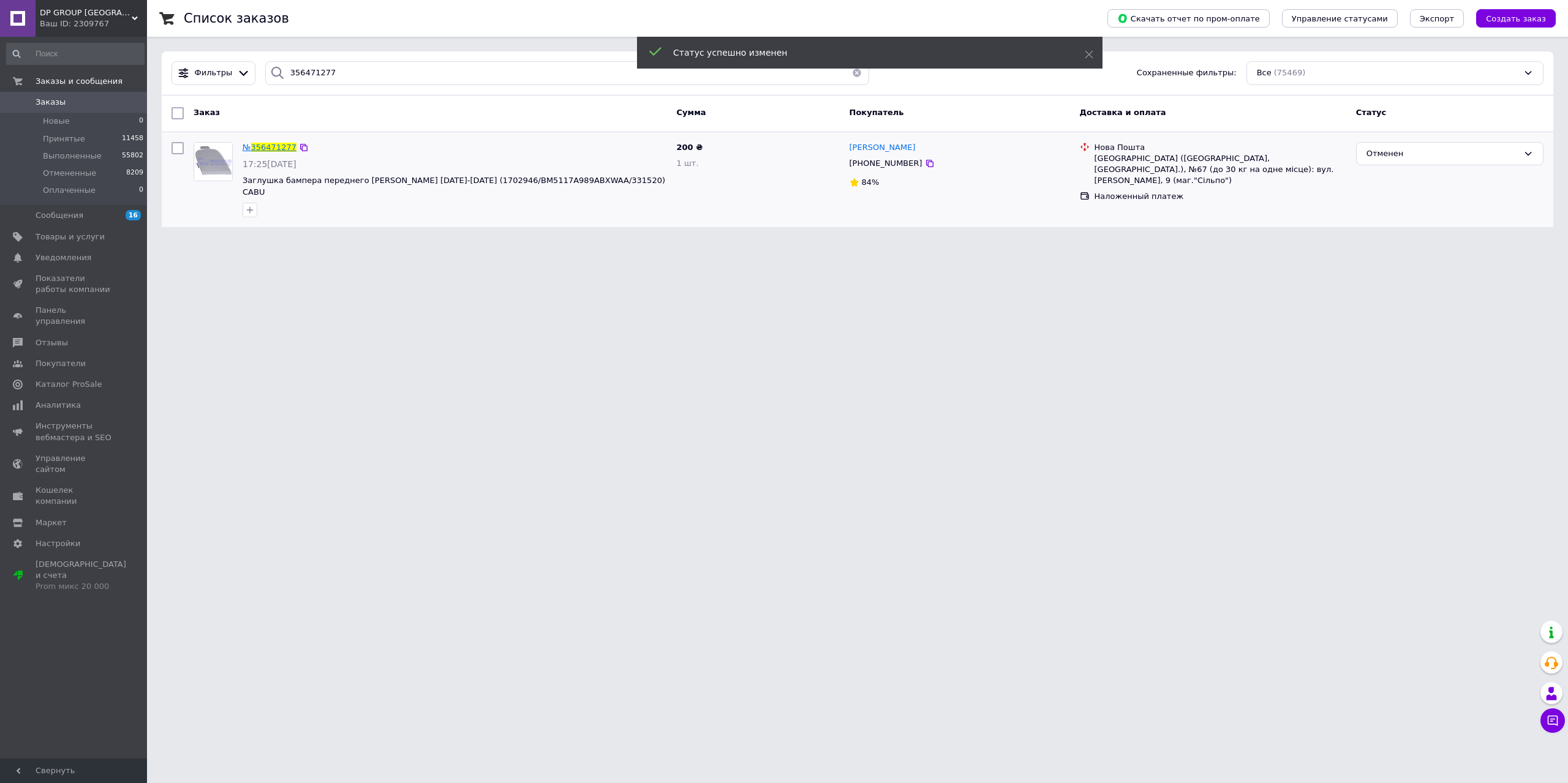
click at [278, 147] on span "356471277" at bounding box center [273, 147] width 45 height 9
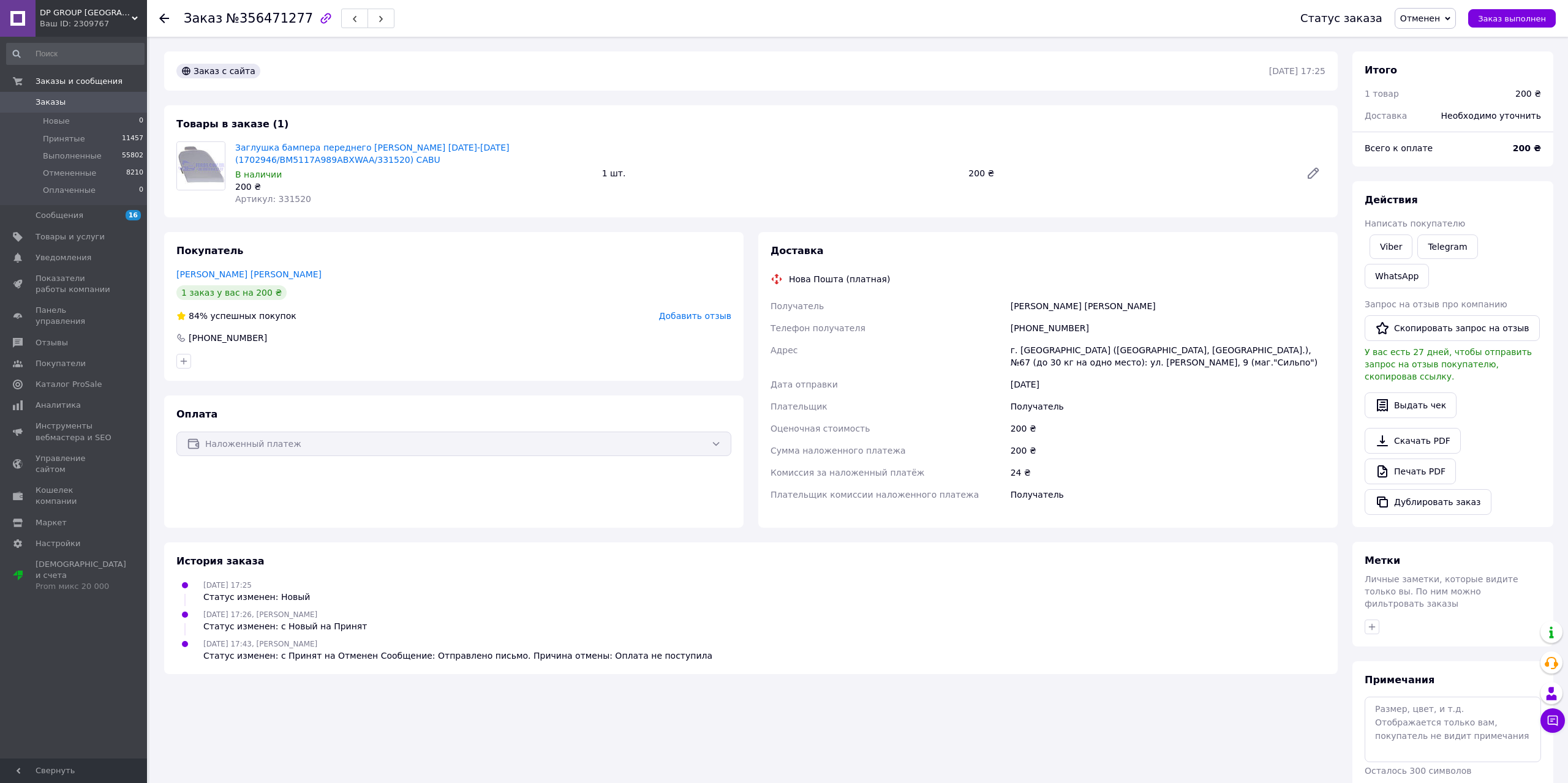
click at [691, 321] on span "Добавить отзыв" at bounding box center [695, 316] width 72 height 10
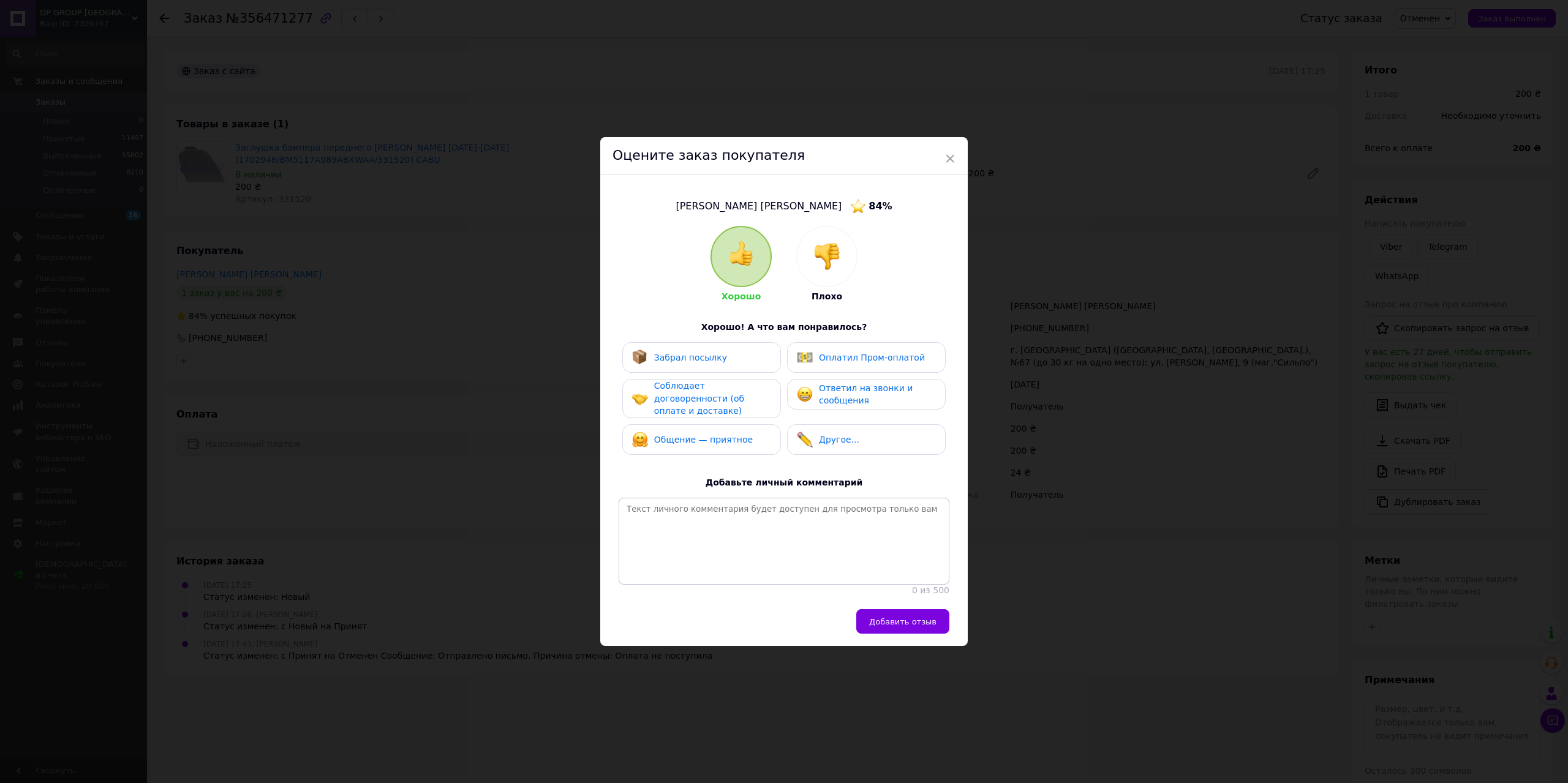
click at [835, 248] on img at bounding box center [826, 256] width 27 height 27
click at [739, 350] on div "Не забрал посылку" at bounding box center [701, 358] width 139 height 16
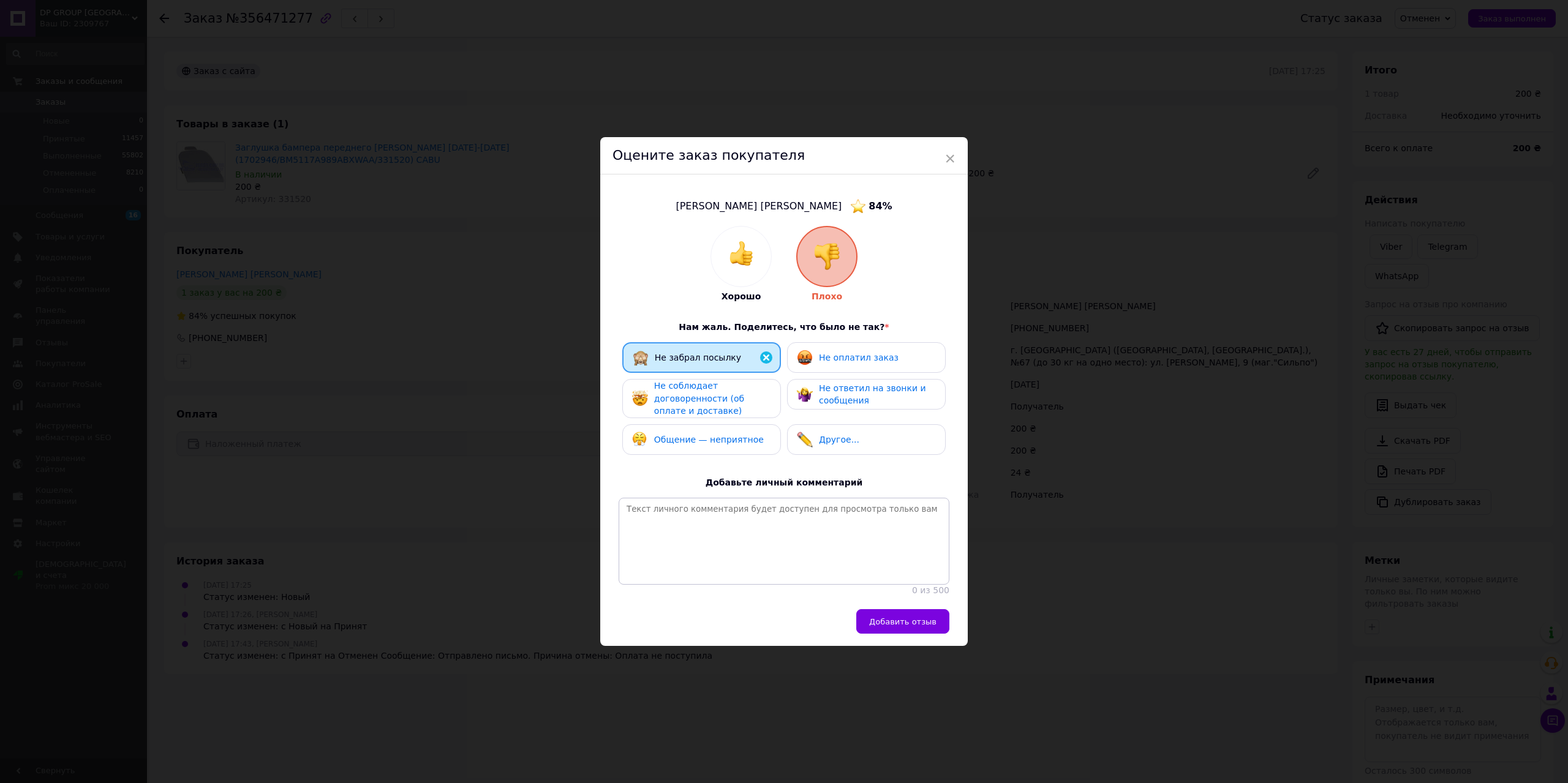
click at [731, 350] on div "Не забрал посылку" at bounding box center [701, 358] width 137 height 16
click at [825, 352] on div "Не оплатил заказ" at bounding box center [859, 358] width 80 height 13
click at [740, 388] on span "Не соблюдает договоренности (об оплате и доставке)" at bounding box center [699, 398] width 90 height 35
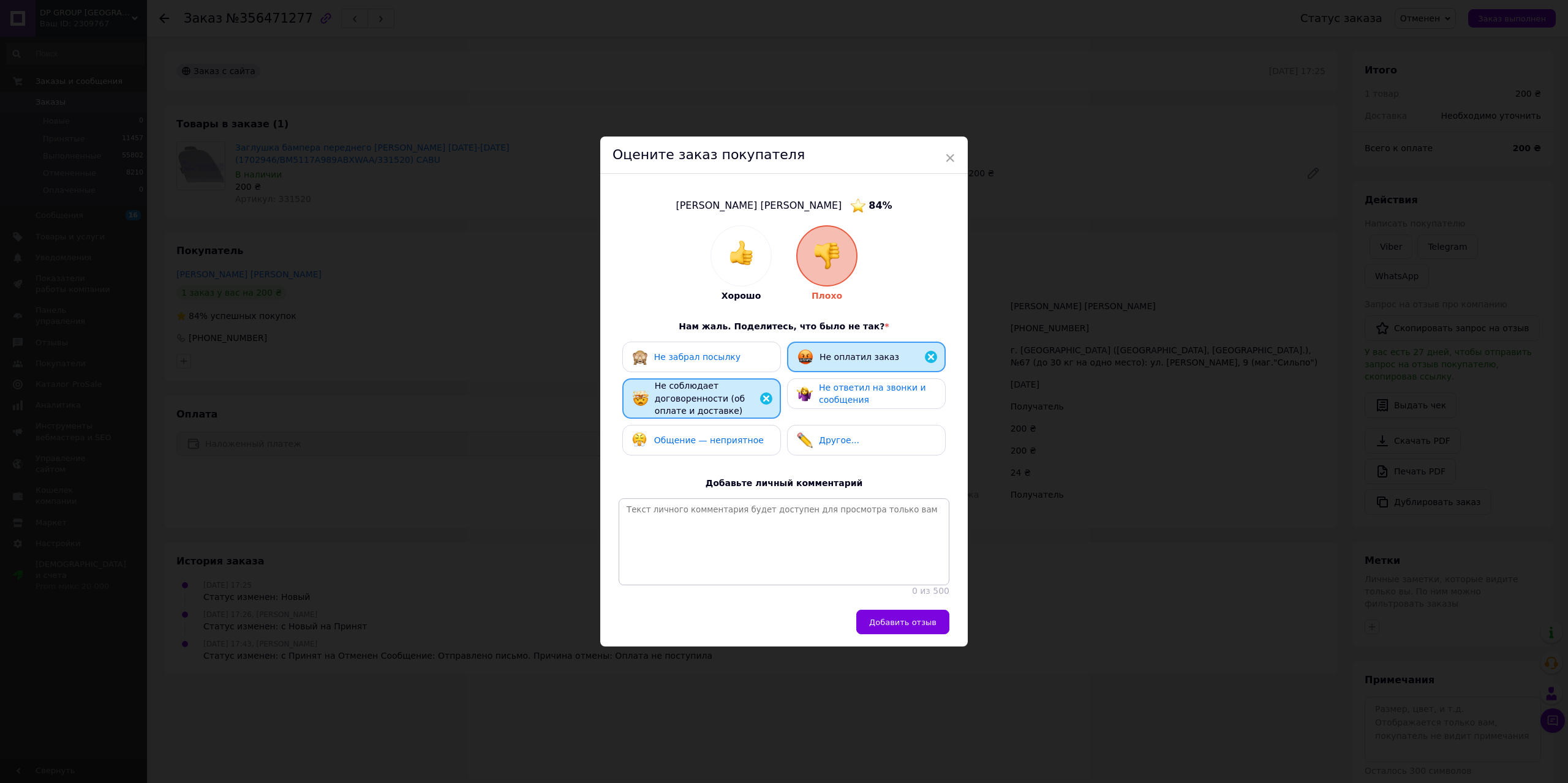
click at [732, 435] on span "Общение — неприятное" at bounding box center [709, 440] width 110 height 10
click at [910, 623] on button "Добавить отзыв" at bounding box center [902, 623] width 93 height 25
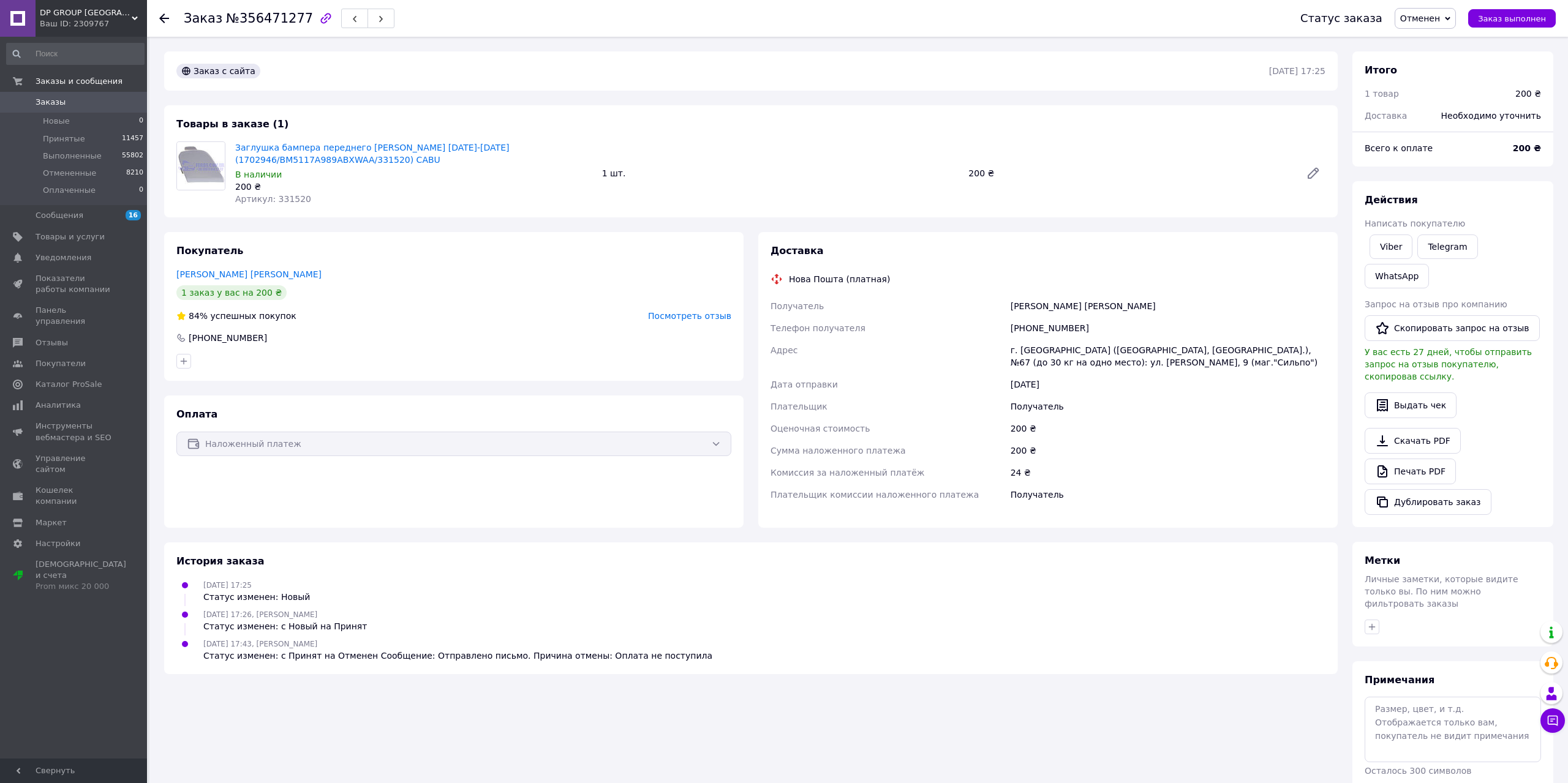
click at [61, 97] on span "Заказы" at bounding box center [74, 102] width 78 height 11
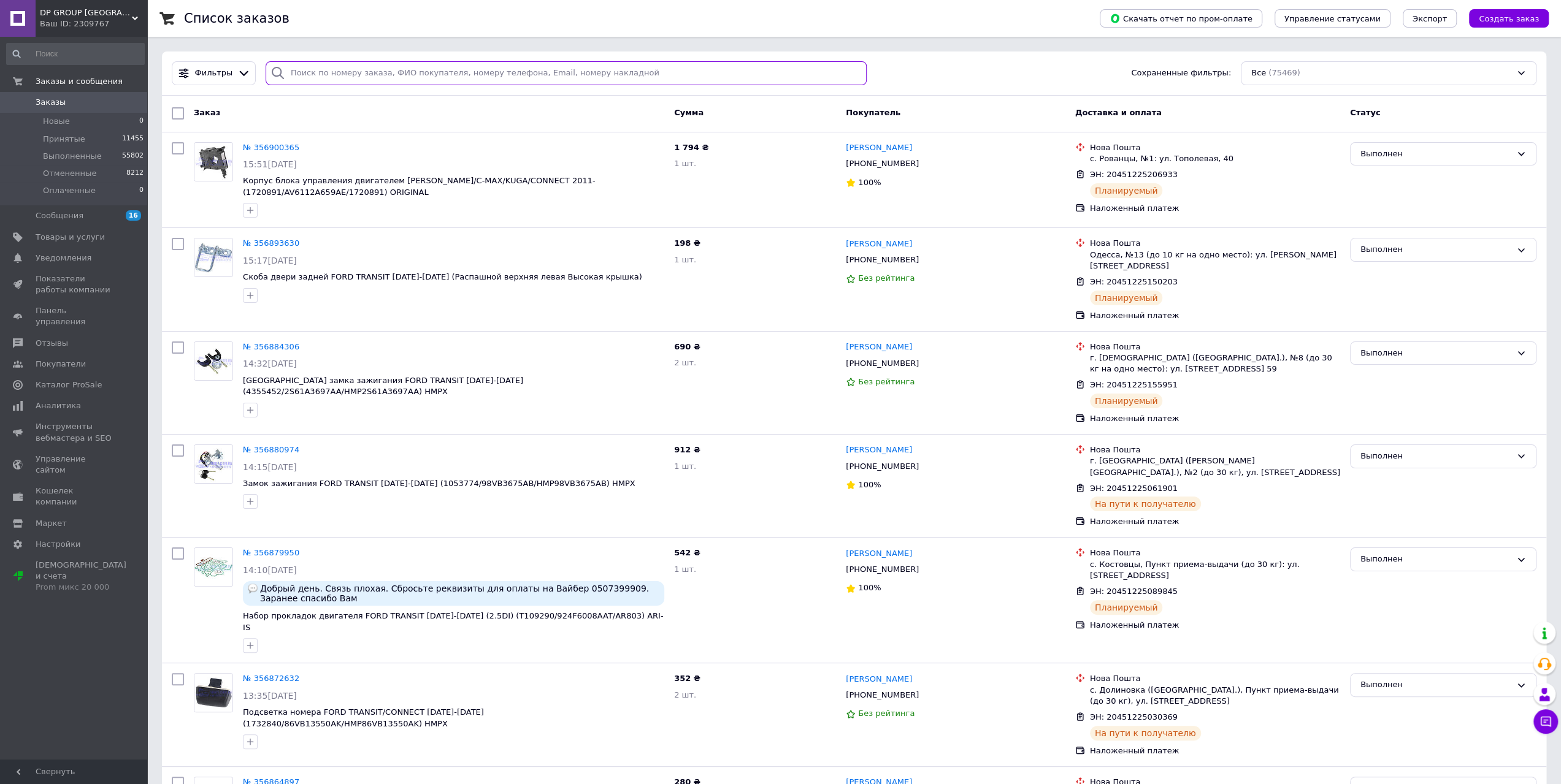
click at [387, 78] on input "search" at bounding box center [566, 73] width 601 height 24
paste input "356490818"
type input "356490818"
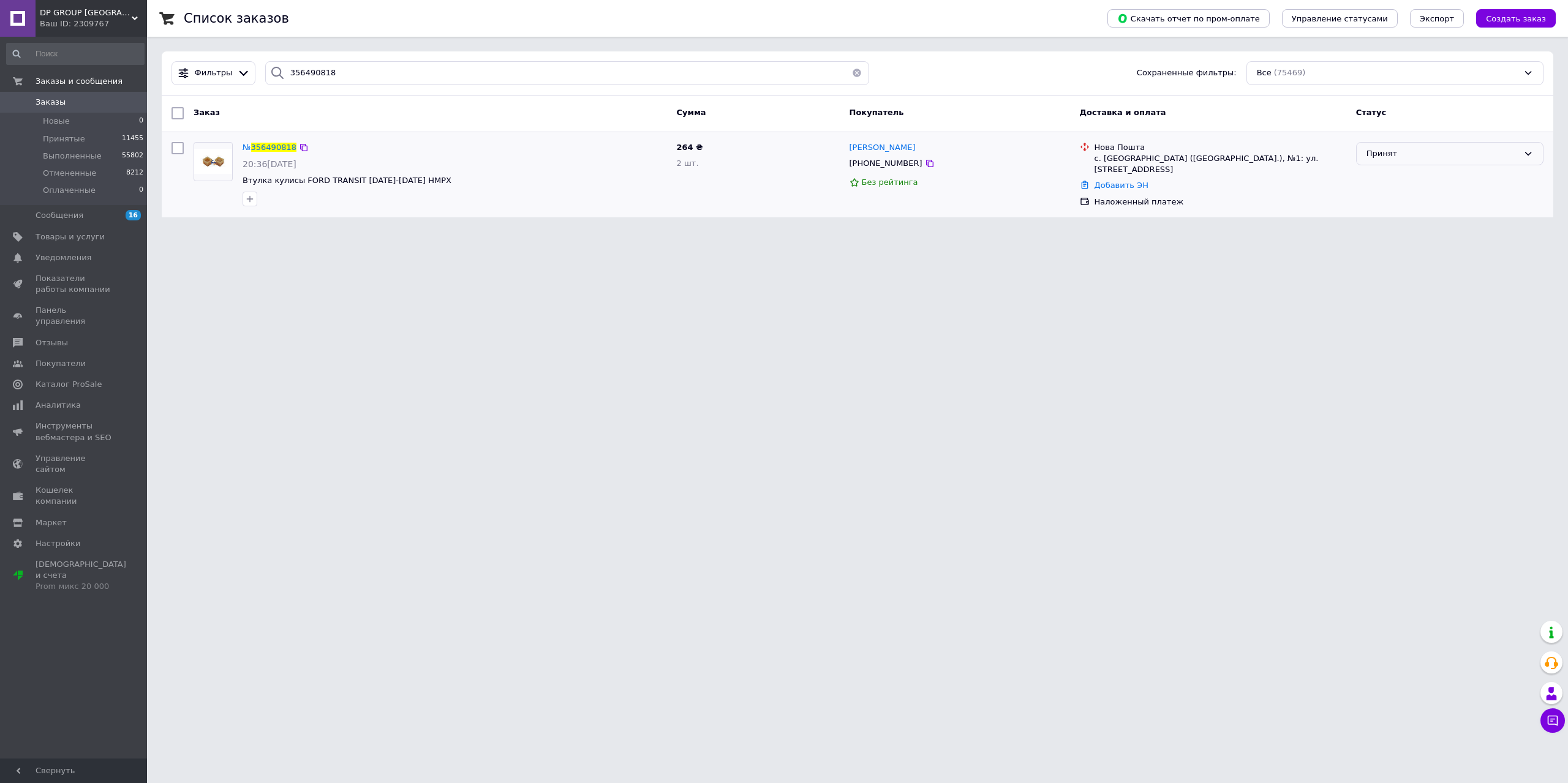
click at [1394, 150] on div "Принят" at bounding box center [1443, 154] width 152 height 13
click at [1397, 202] on li "Отменен" at bounding box center [1450, 202] width 187 height 23
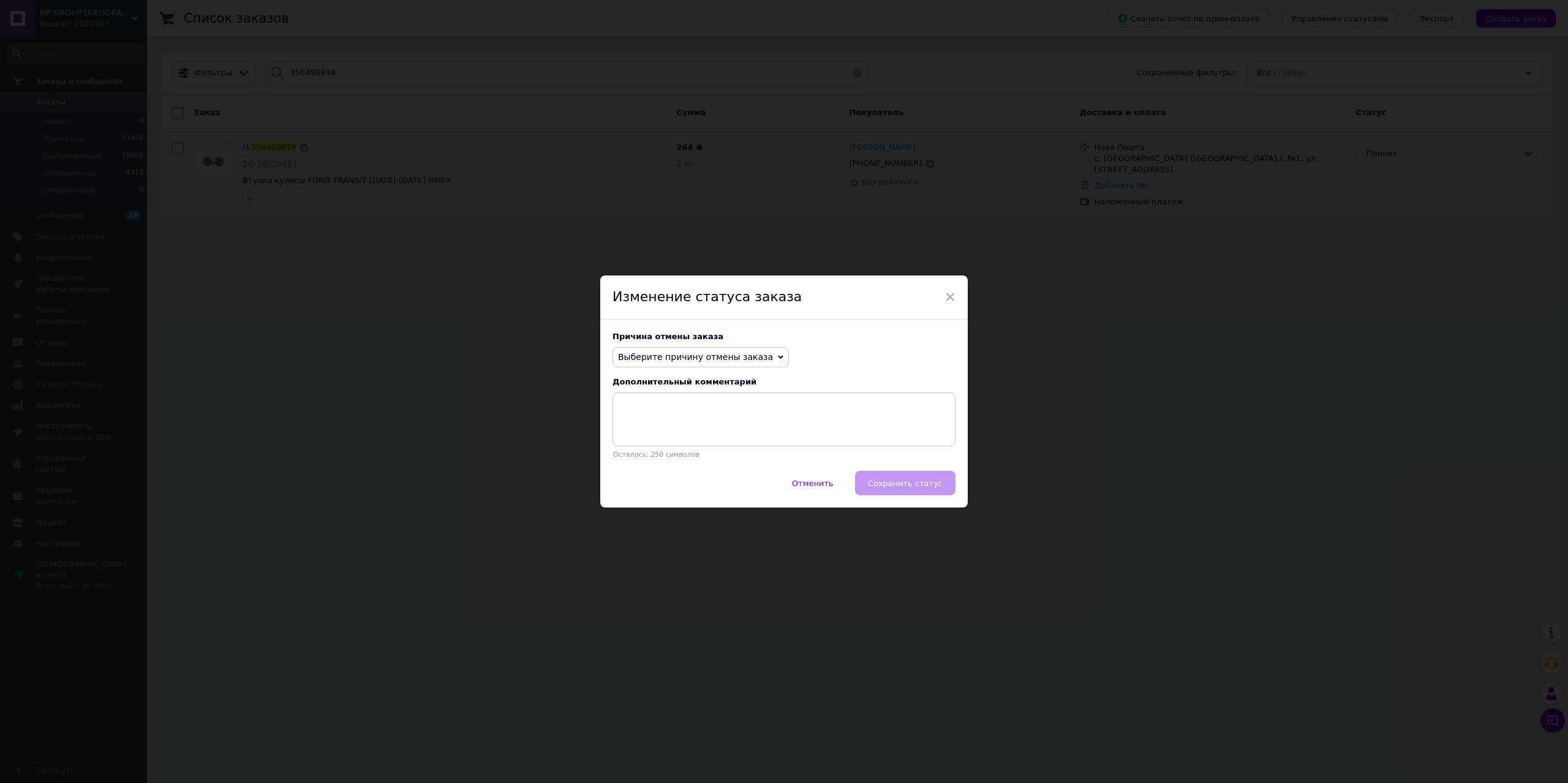
click at [680, 366] on span "Выберите причину отмены заказа" at bounding box center [701, 357] width 177 height 21
click at [668, 414] on li "Оплата не поступила" at bounding box center [701, 415] width 175 height 17
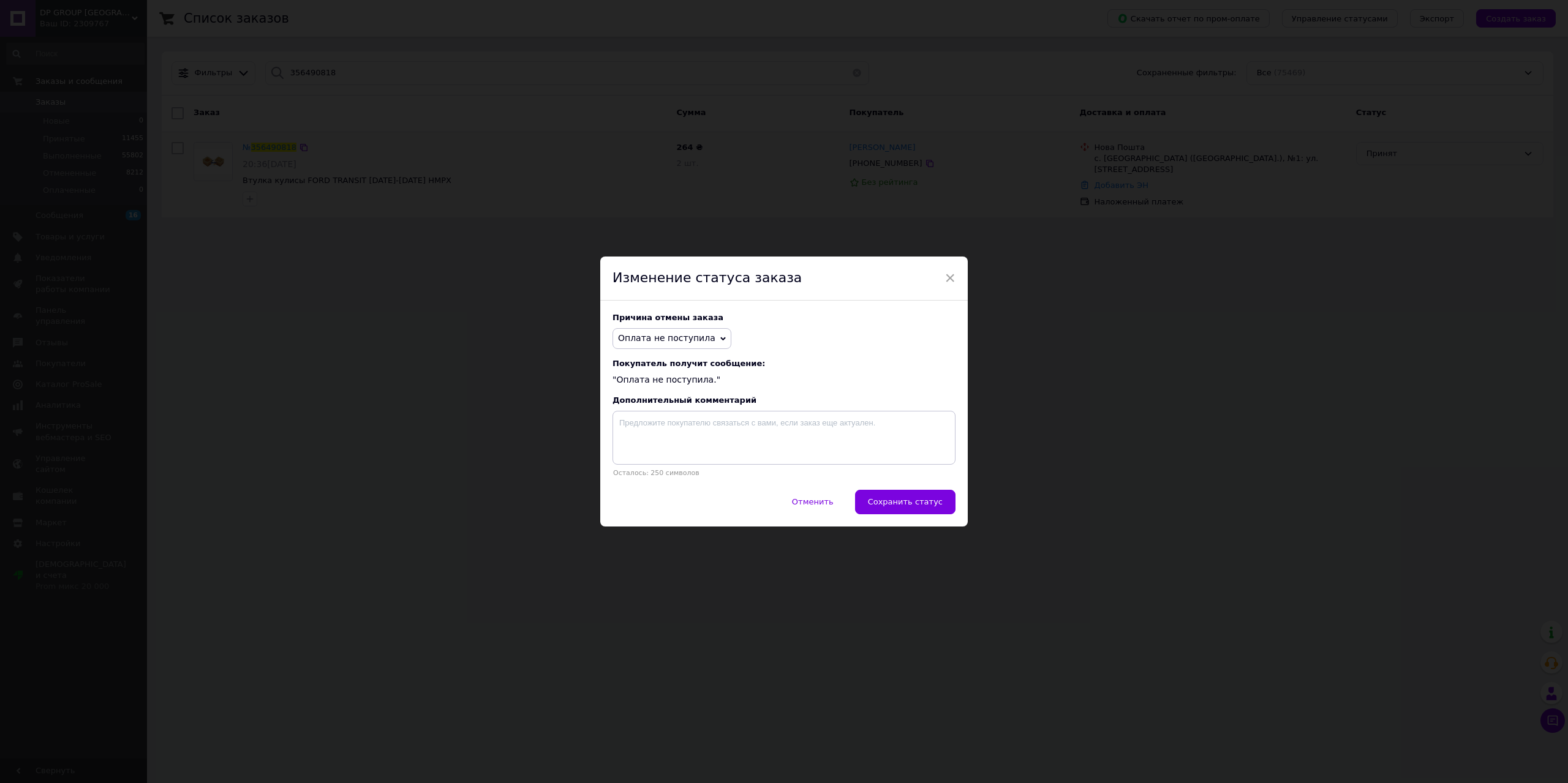
click at [865, 495] on div "Отменить   Сохранить статус" at bounding box center [784, 508] width 368 height 37
click at [878, 501] on span "Сохранить статус" at bounding box center [905, 502] width 74 height 9
